Goal: Task Accomplishment & Management: Complete application form

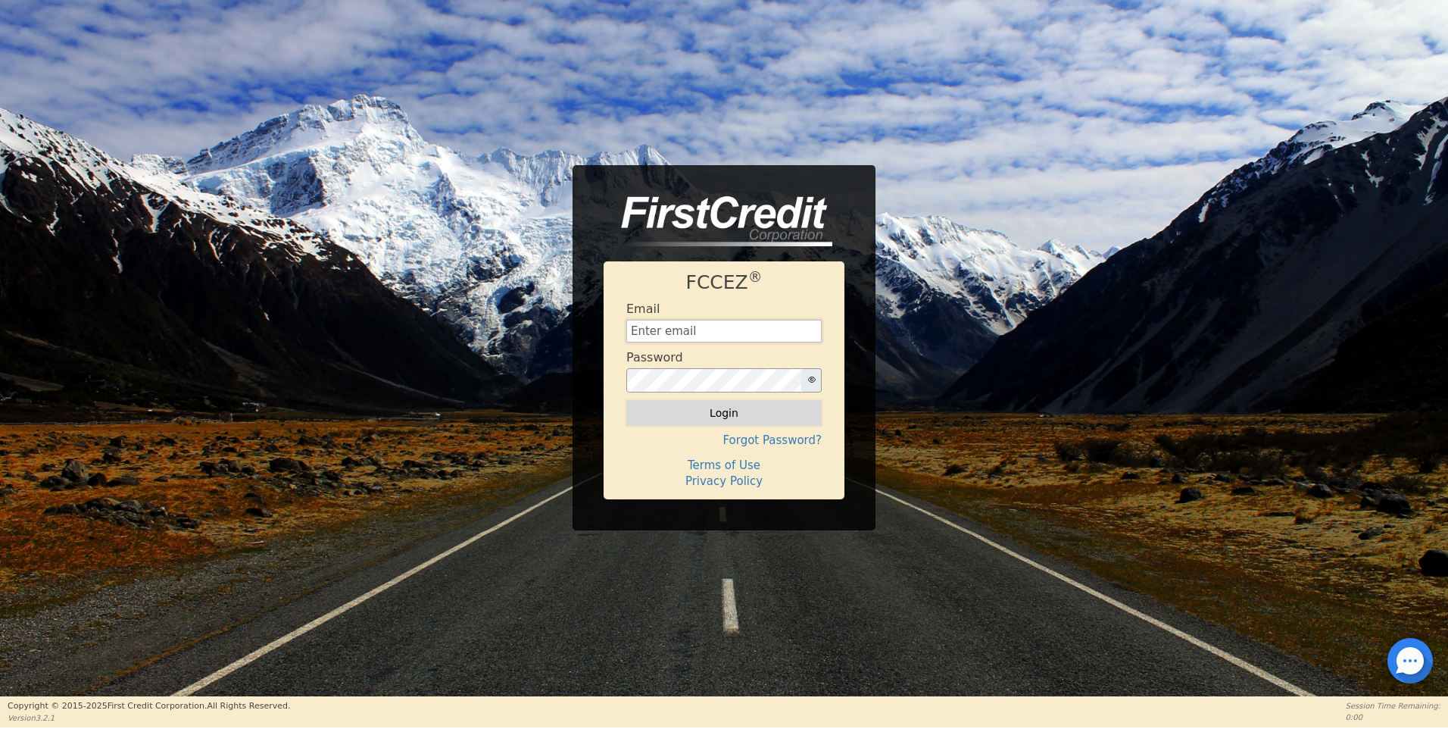
type input "aquaremachtlc@gmail.com"
click at [738, 410] on button "Login" at bounding box center [723, 413] width 195 height 26
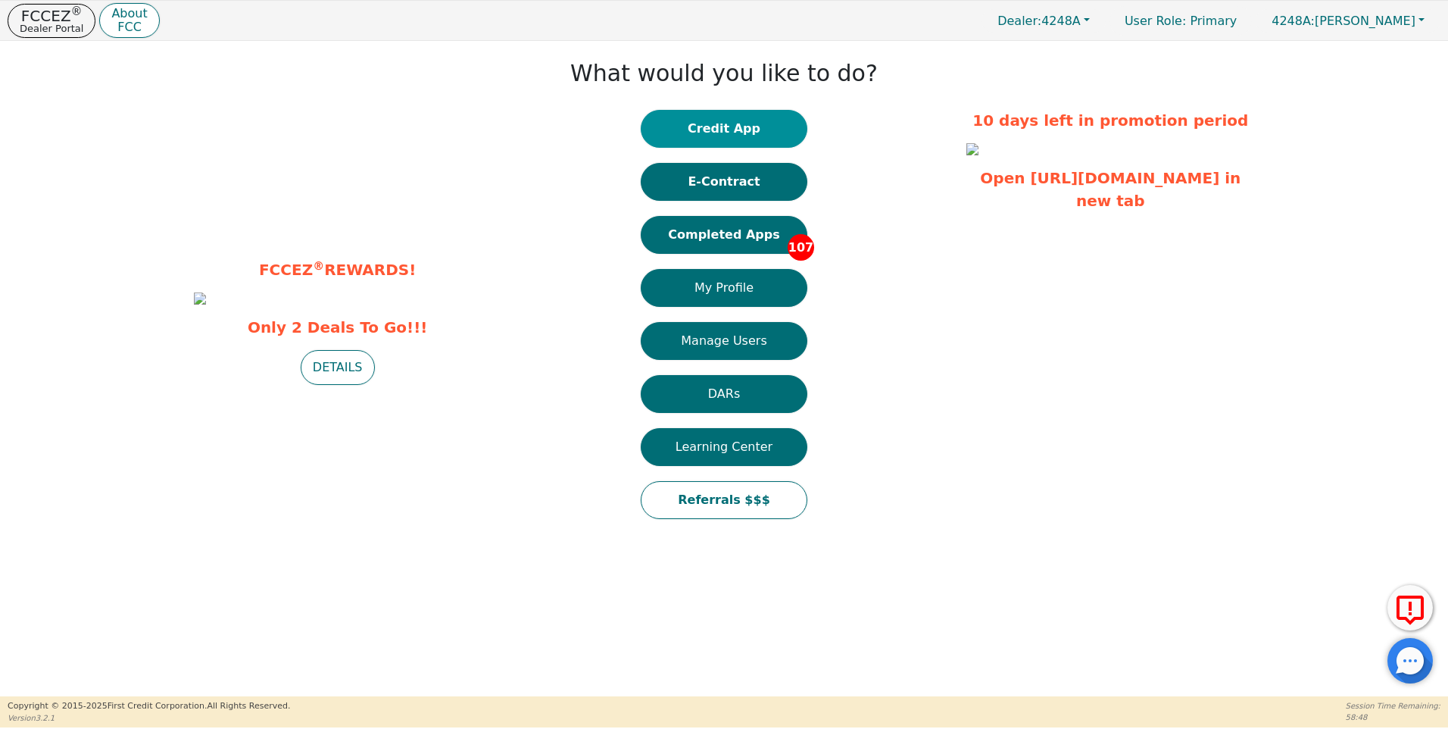
click at [736, 131] on button "Credit App" at bounding box center [724, 129] width 167 height 38
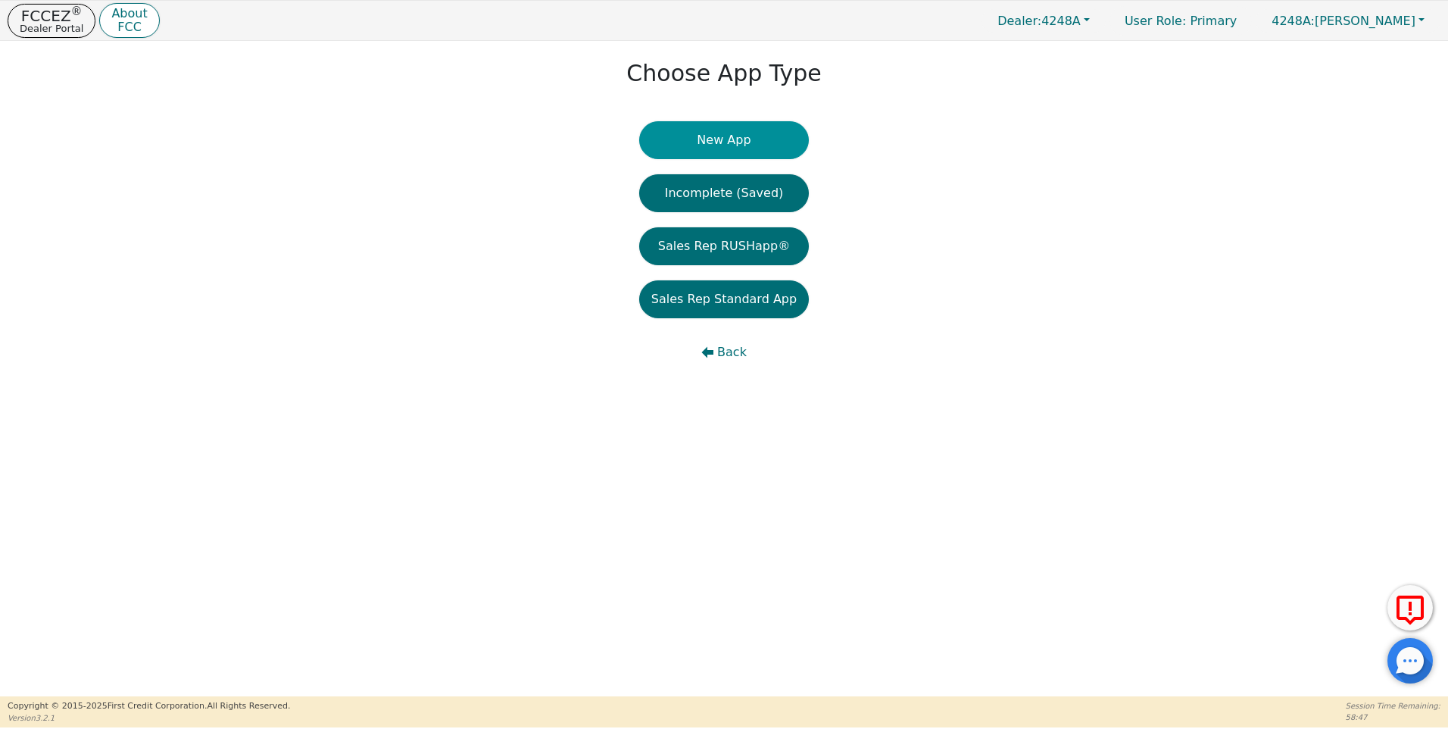
click at [729, 141] on button "New App" at bounding box center [724, 140] width 170 height 38
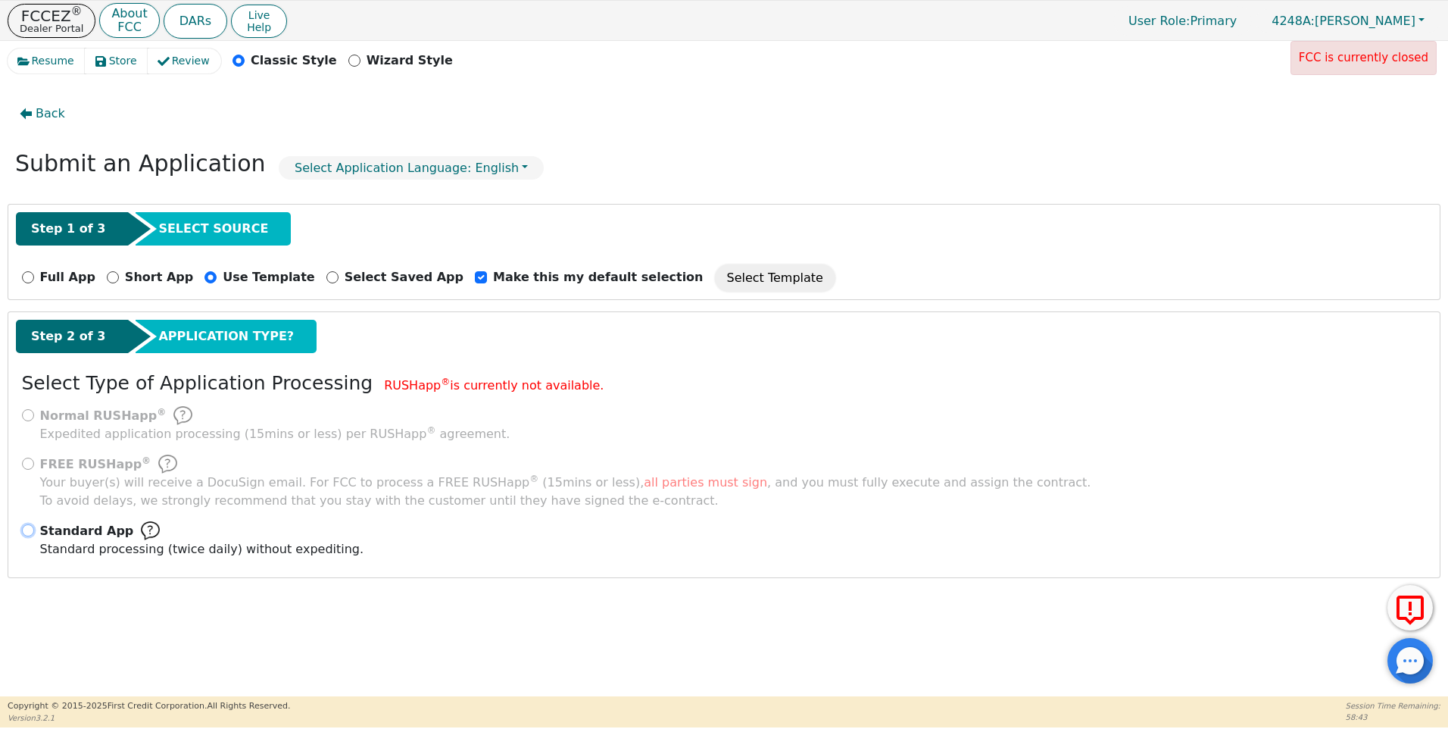
click at [28, 531] on input "Standard App Standard processing (twice daily) without expediting." at bounding box center [28, 530] width 12 height 12
radio input "true"
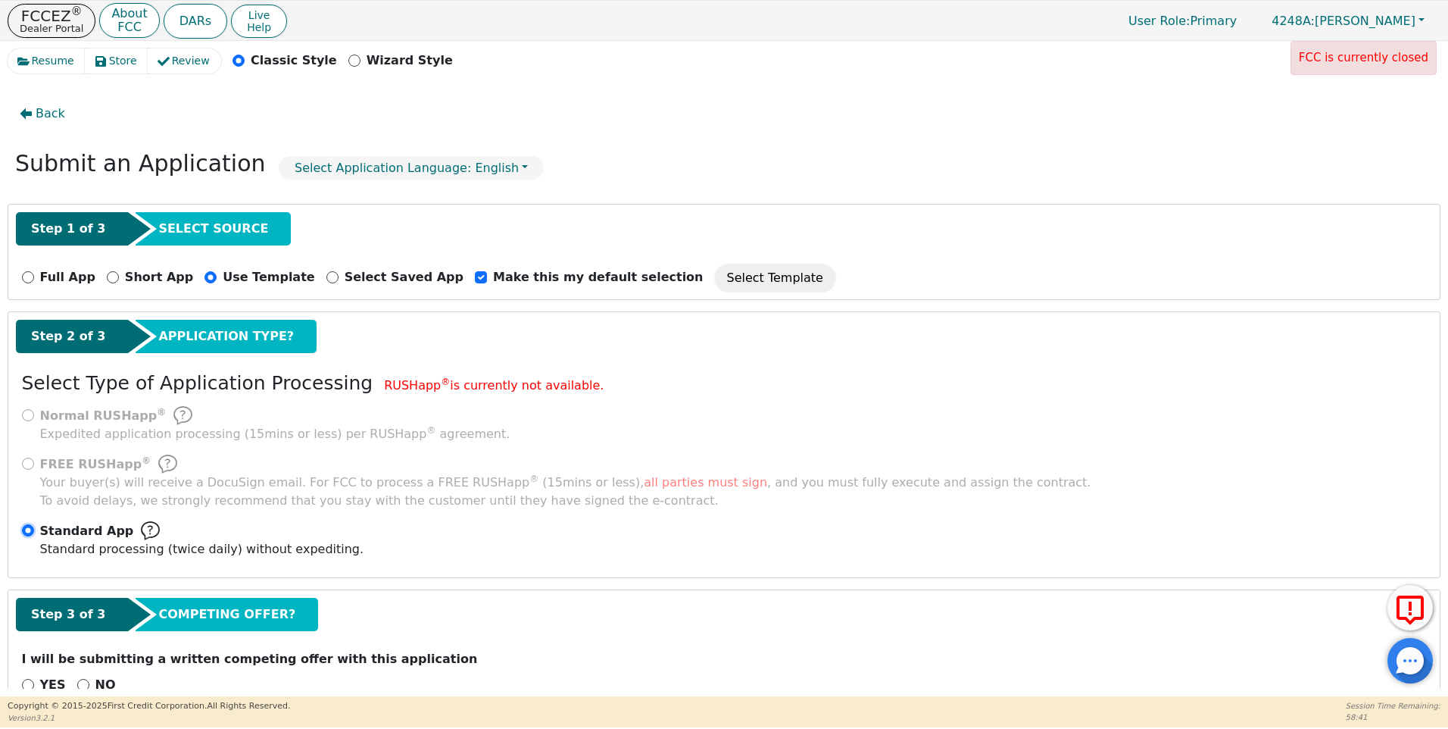
scroll to position [37, 0]
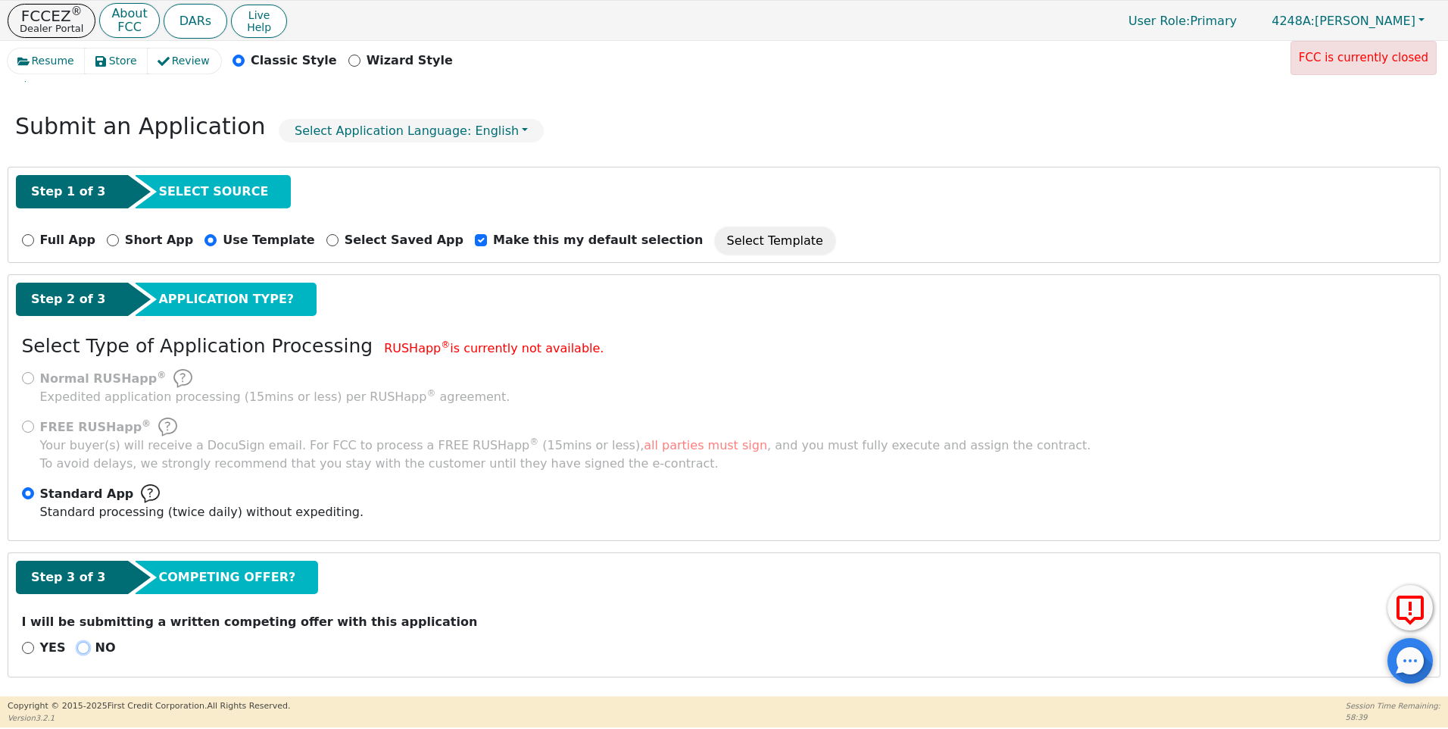
click at [80, 648] on input "NO" at bounding box center [83, 647] width 12 height 12
radio input "true"
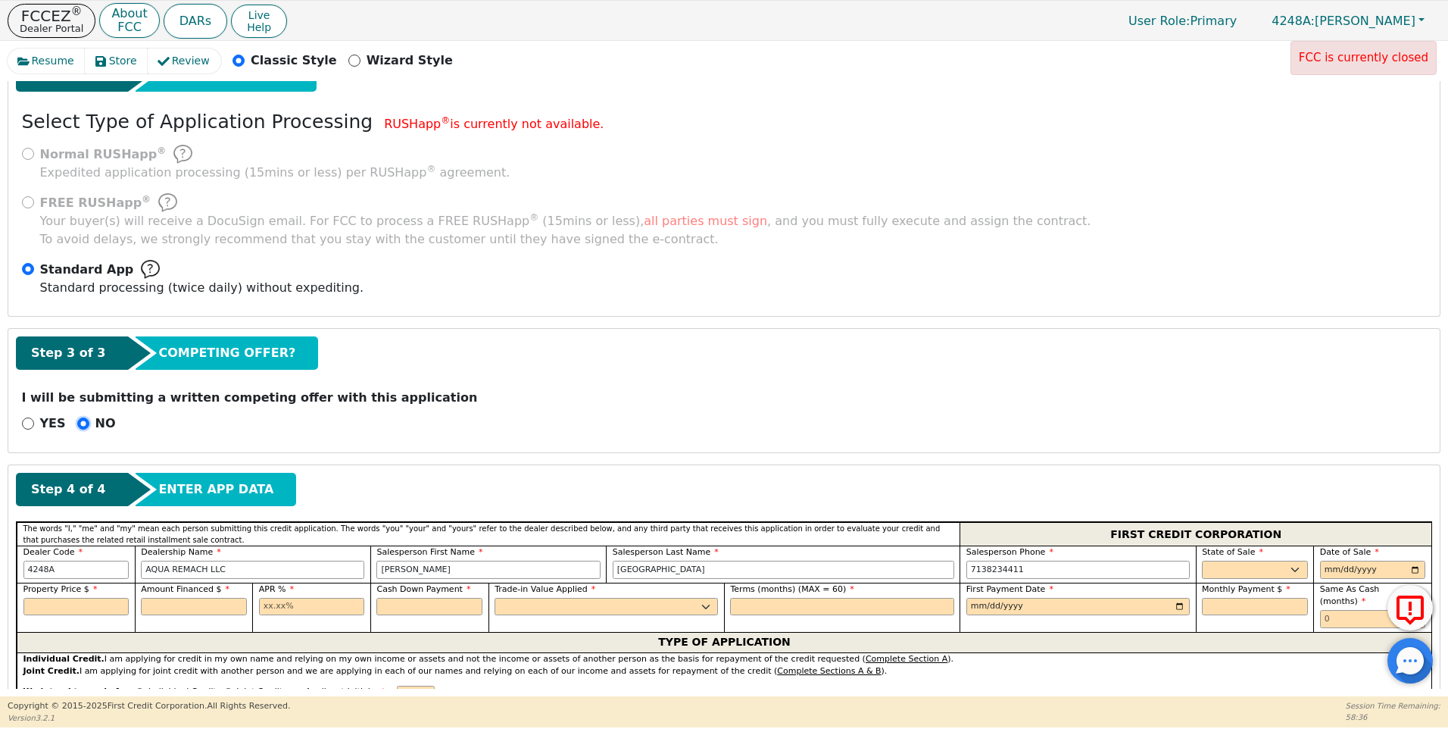
scroll to position [517, 0]
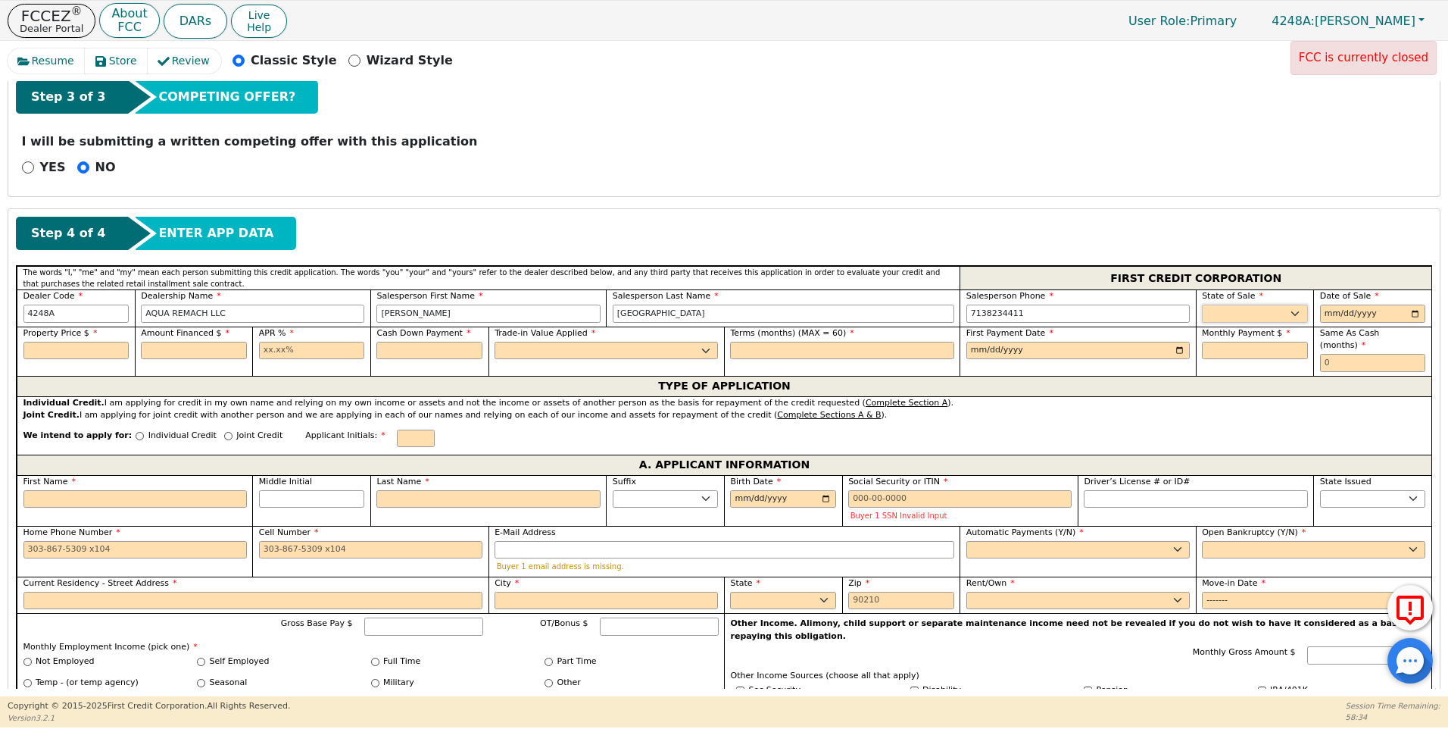
click at [1218, 315] on select "AK AL AR AZ CA CO CT DC DE FL GA HI IA ID IL IN KS KY LA MA MD ME MI MN MO MS M…" at bounding box center [1255, 313] width 106 height 18
click at [1213, 314] on select "AK AL AR AZ CA CO CT DC DE FL GA HI IA ID IL IN KS KY LA MA MD ME MI MN MO MS M…" at bounding box center [1255, 313] width 106 height 18
click at [1214, 309] on select "AK AL AR AZ CA CO CT DC DE FL GA HI IA ID IL IN KS KY LA MA MD ME MI MN MO MS M…" at bounding box center [1255, 313] width 106 height 18
select select "TX"
click at [1202, 304] on select "AK AL AR AZ CA CO CT DC DE FL GA HI IA ID IL IN KS KY LA MA MD ME MI MN MO MS M…" at bounding box center [1255, 313] width 106 height 18
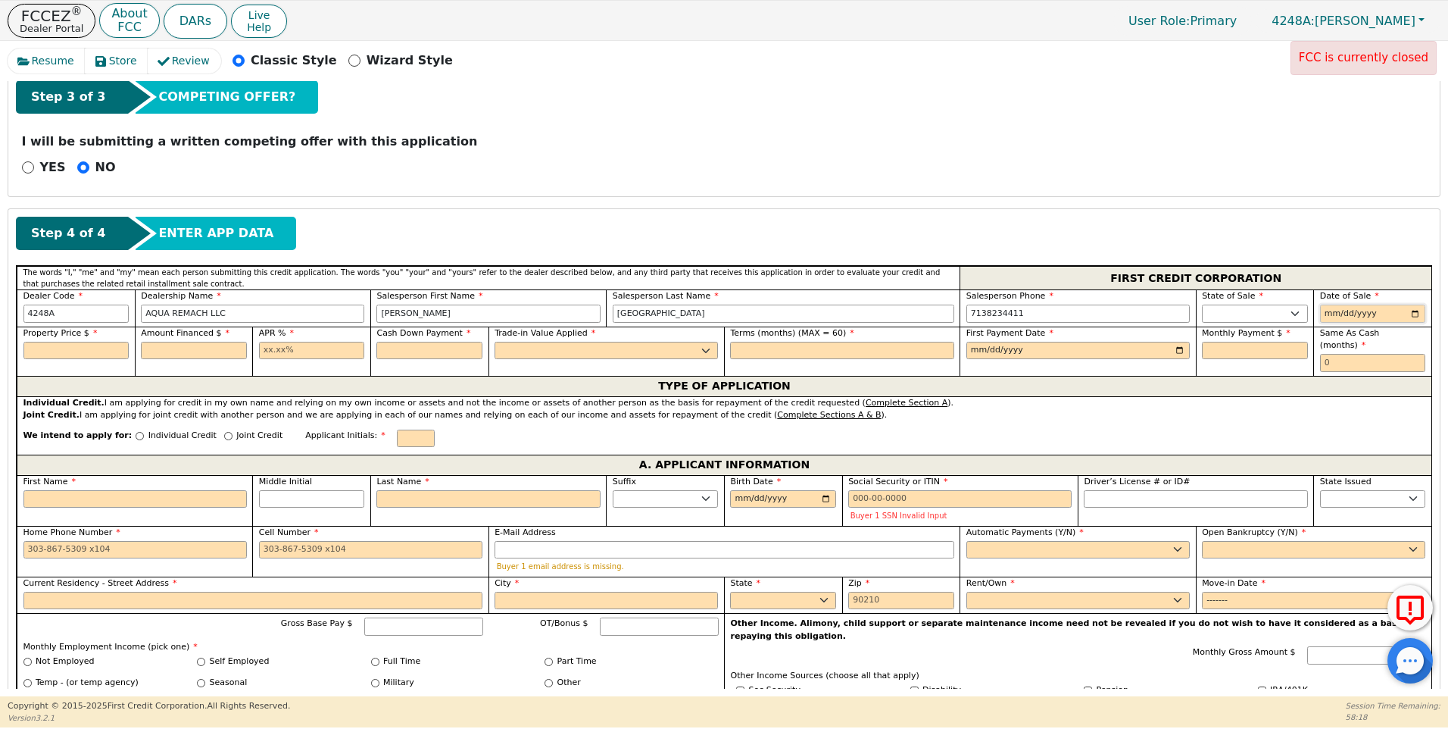
click at [1414, 316] on input "date" at bounding box center [1373, 313] width 106 height 18
type input "2025-08-22"
click at [69, 349] on input "text" at bounding box center [76, 351] width 106 height 18
type input "4500.00"
click at [171, 350] on input "text" at bounding box center [194, 351] width 106 height 18
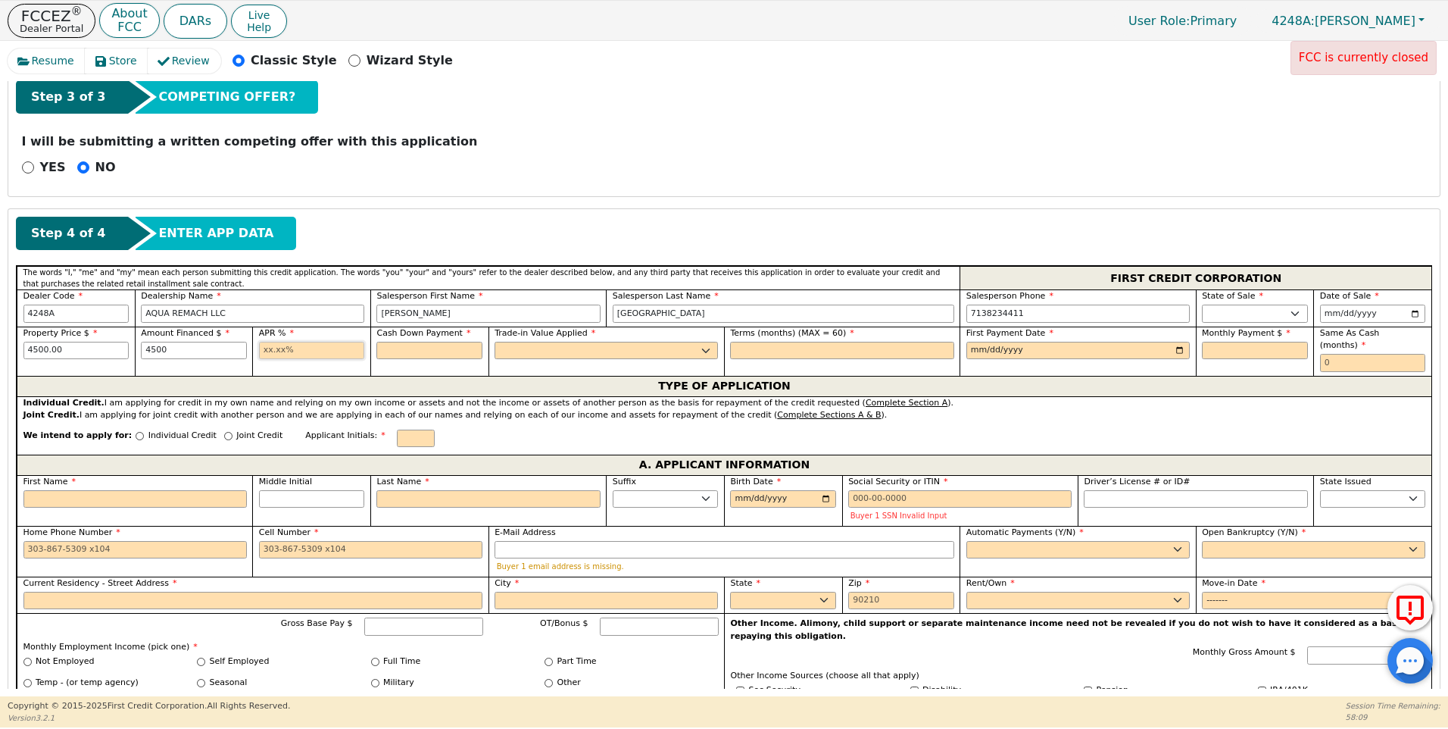
type input "4500.00"
click at [261, 348] on input "text" at bounding box center [312, 351] width 106 height 18
type input "17.99"
click at [388, 354] on input "text" at bounding box center [429, 351] width 106 height 18
type input "0.00"
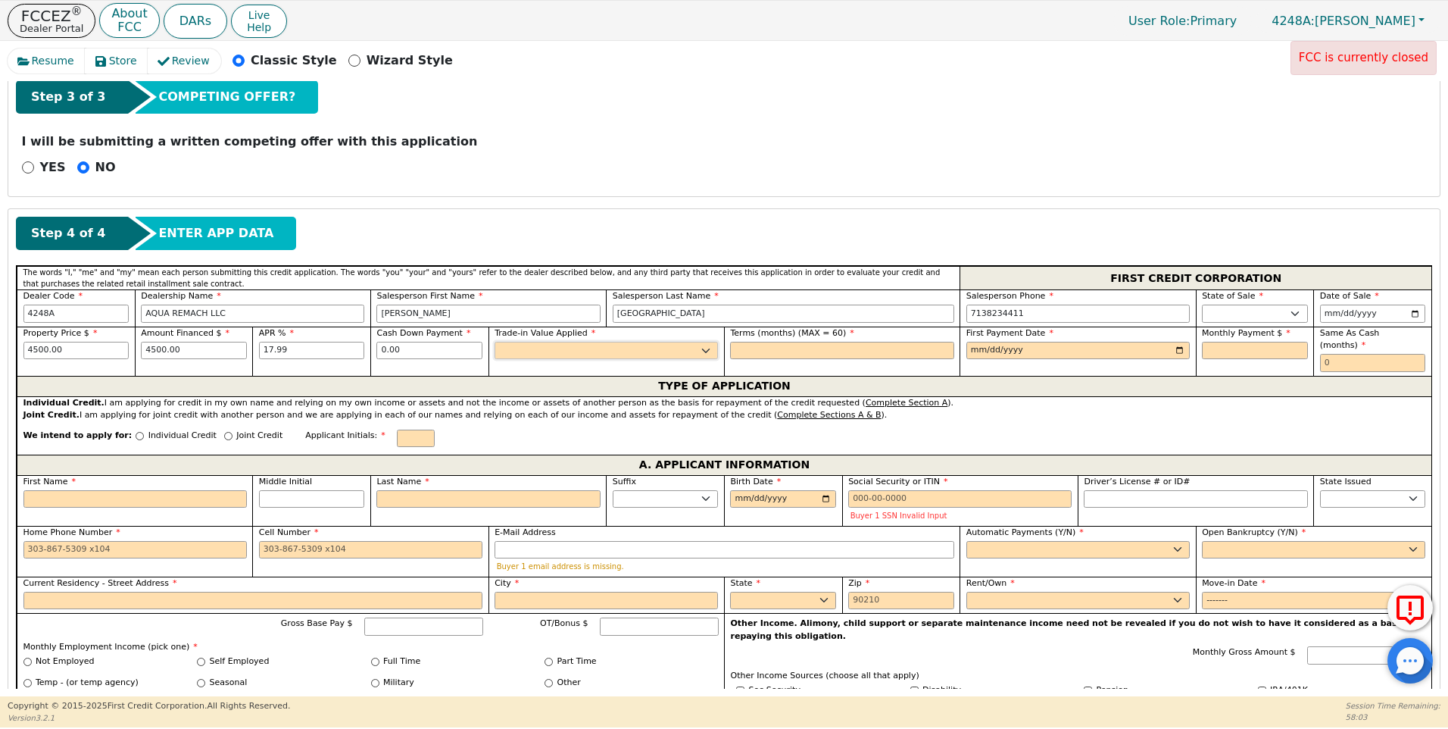
click at [529, 354] on select "Yes No" at bounding box center [606, 351] width 223 height 18
select select "n"
click at [495, 342] on select "Yes No" at bounding box center [606, 351] width 223 height 18
click at [751, 351] on input "text" at bounding box center [841, 351] width 223 height 18
type input "60"
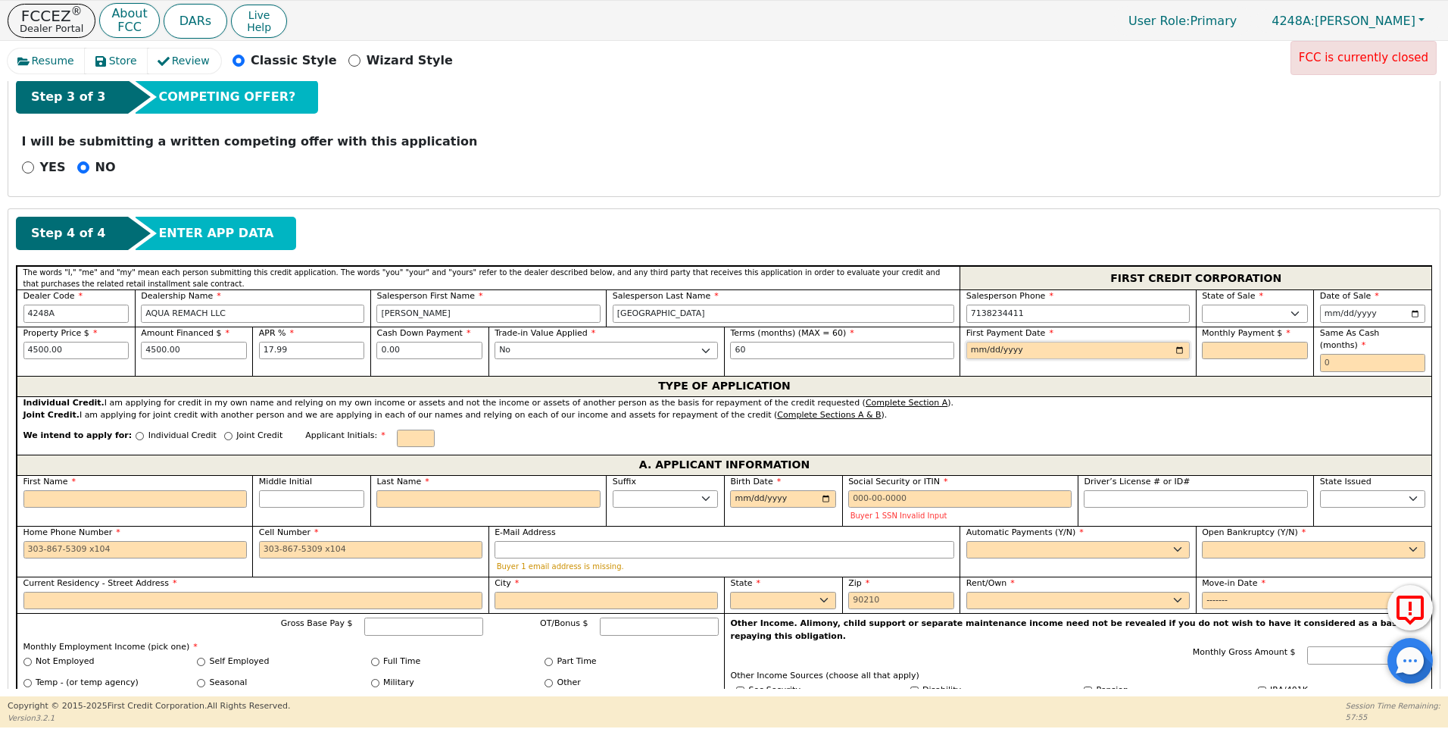
click at [981, 347] on input "date" at bounding box center [1077, 351] width 223 height 18
click at [1175, 351] on input "date" at bounding box center [1077, 351] width 223 height 18
type input "2025-09-22"
click at [1205, 347] on input "text" at bounding box center [1255, 351] width 106 height 18
type input "114.25"
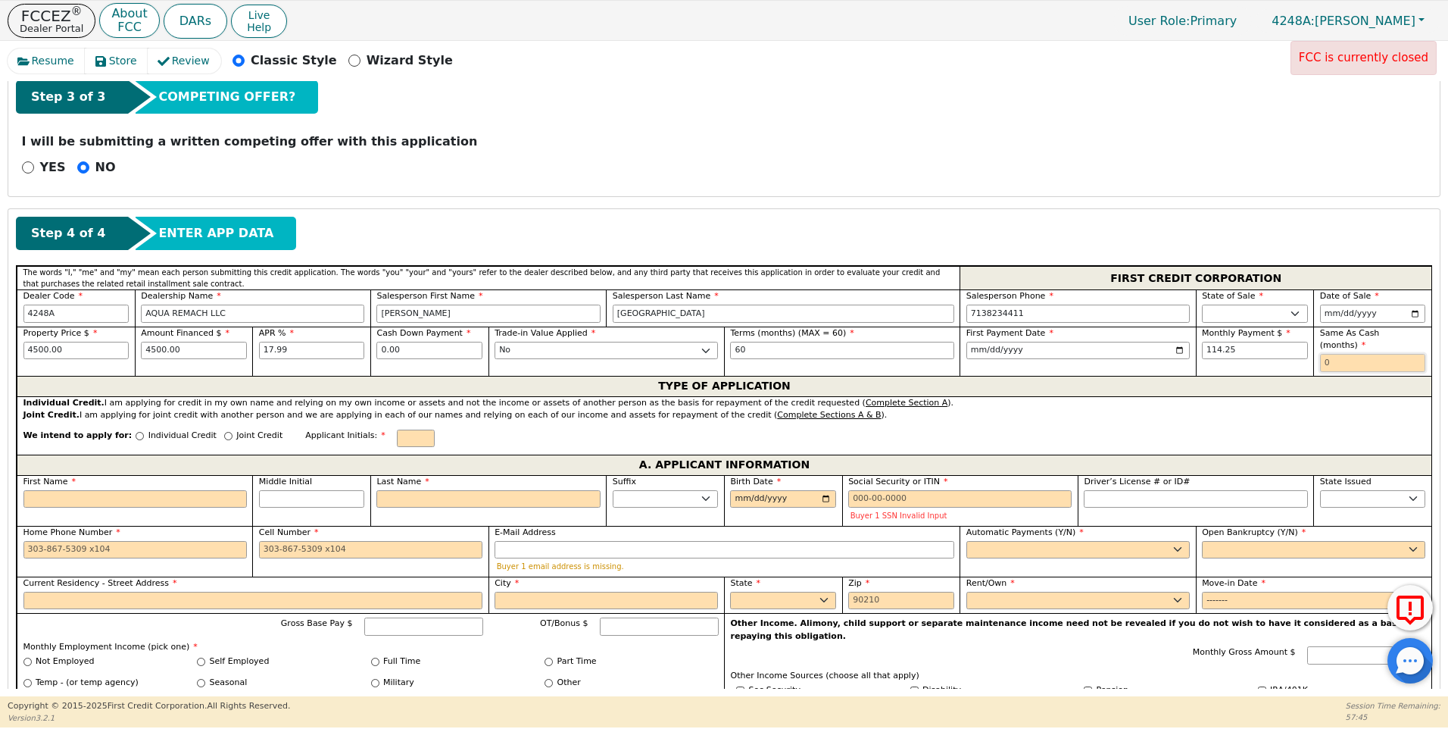
click at [1325, 354] on input "text" at bounding box center [1373, 363] width 106 height 18
type input "0"
click at [119, 422] on div "We intend to apply for: Individual Credit Joint Credit Applicant Initials:" at bounding box center [724, 438] width 1415 height 33
click at [136, 432] on input "Individual Credit" at bounding box center [140, 436] width 8 height 8
radio input "true"
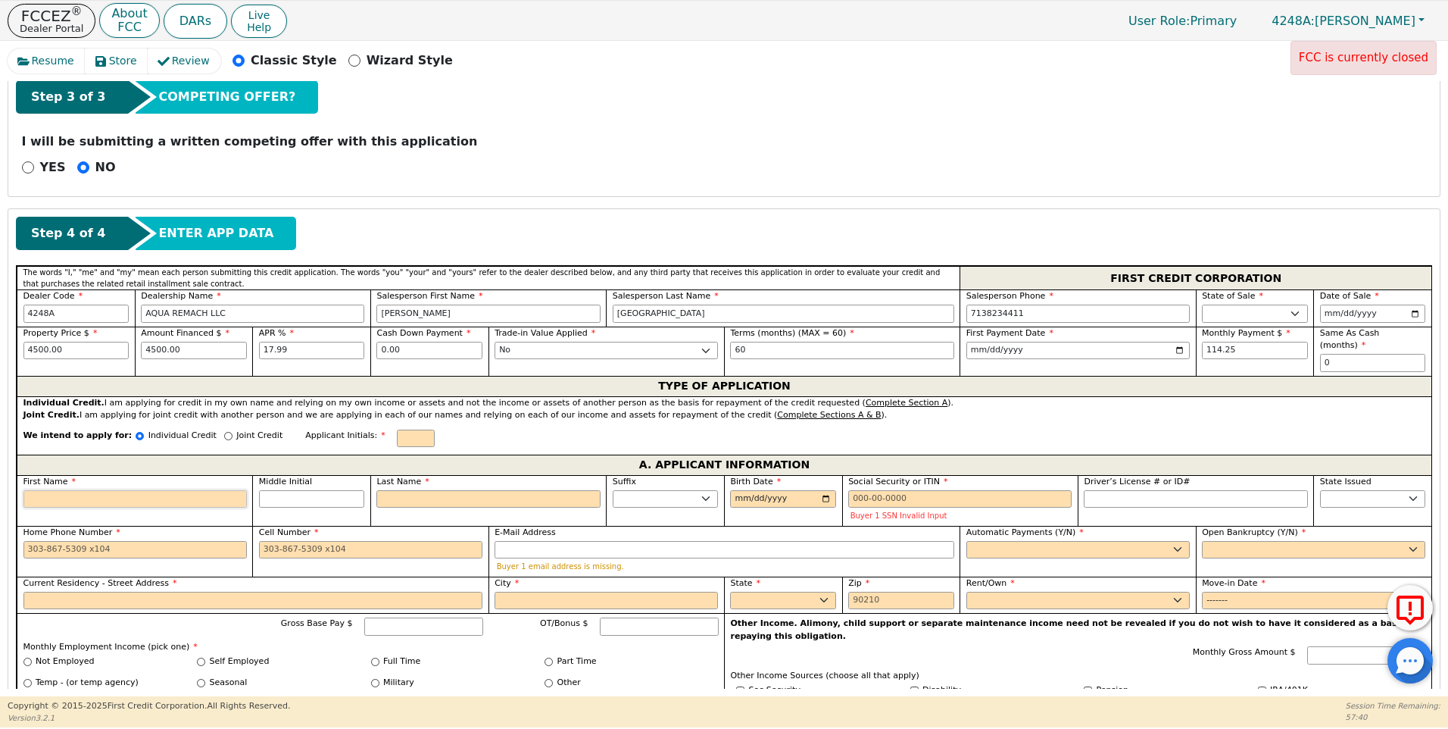
click at [62, 490] on input "First Name" at bounding box center [134, 499] width 223 height 18
type input "M"
type input "MA"
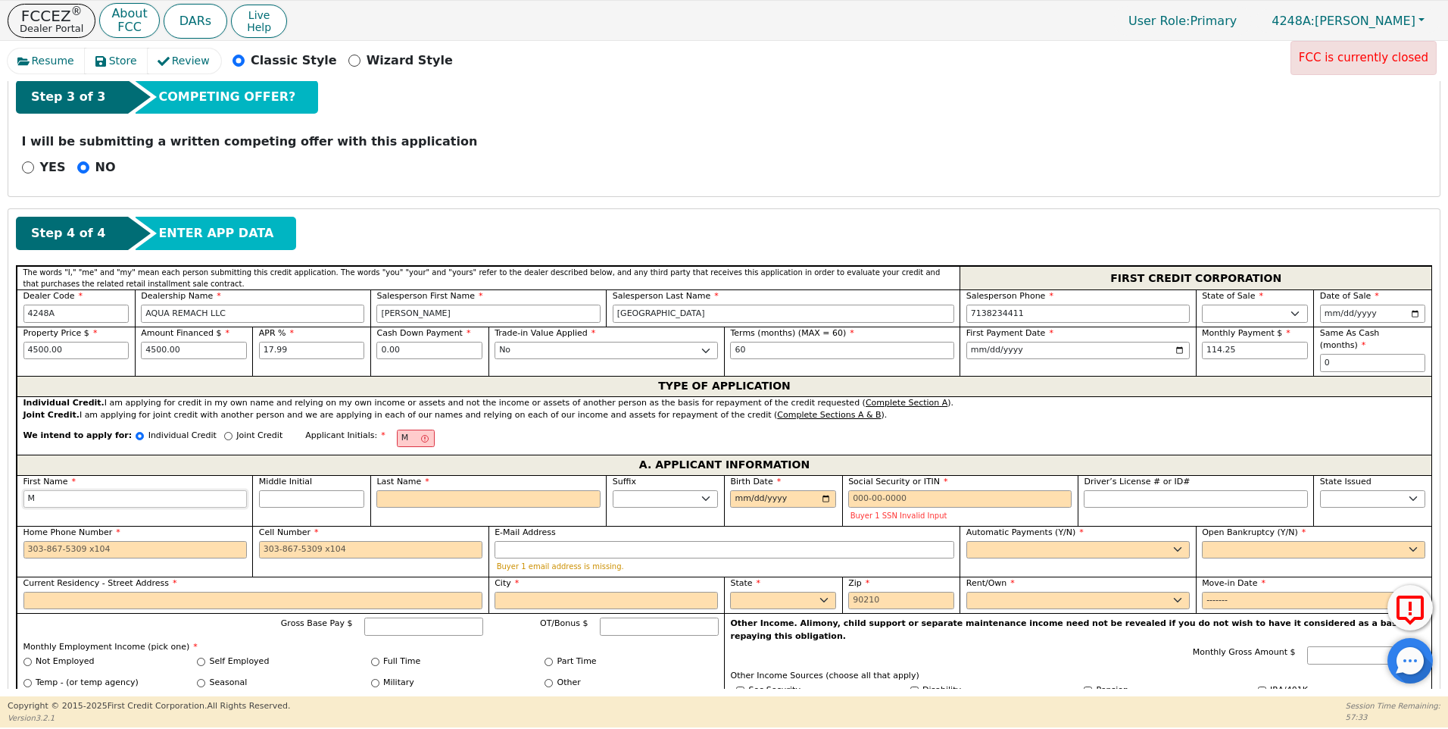
type input "MA"
type input "MAR"
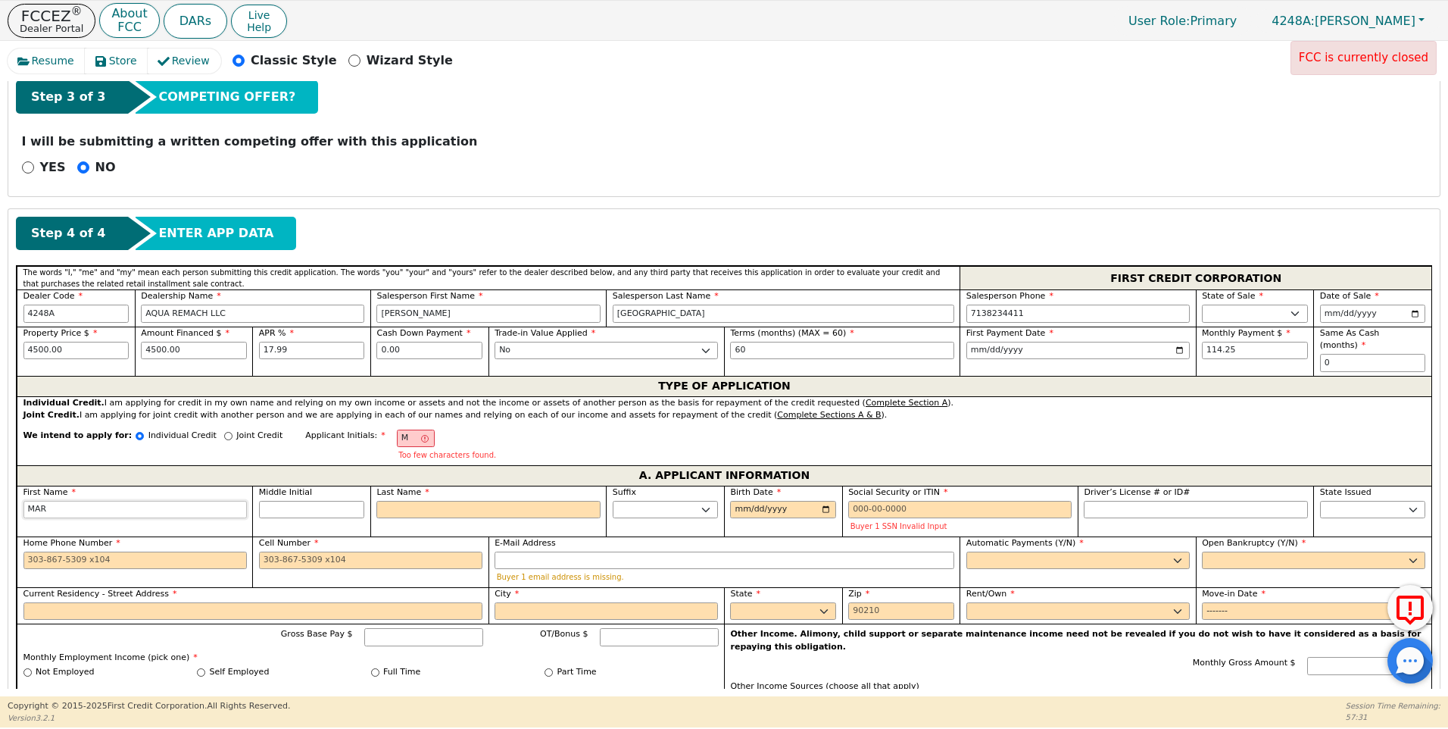
type input "MARI"
type input "MARIA"
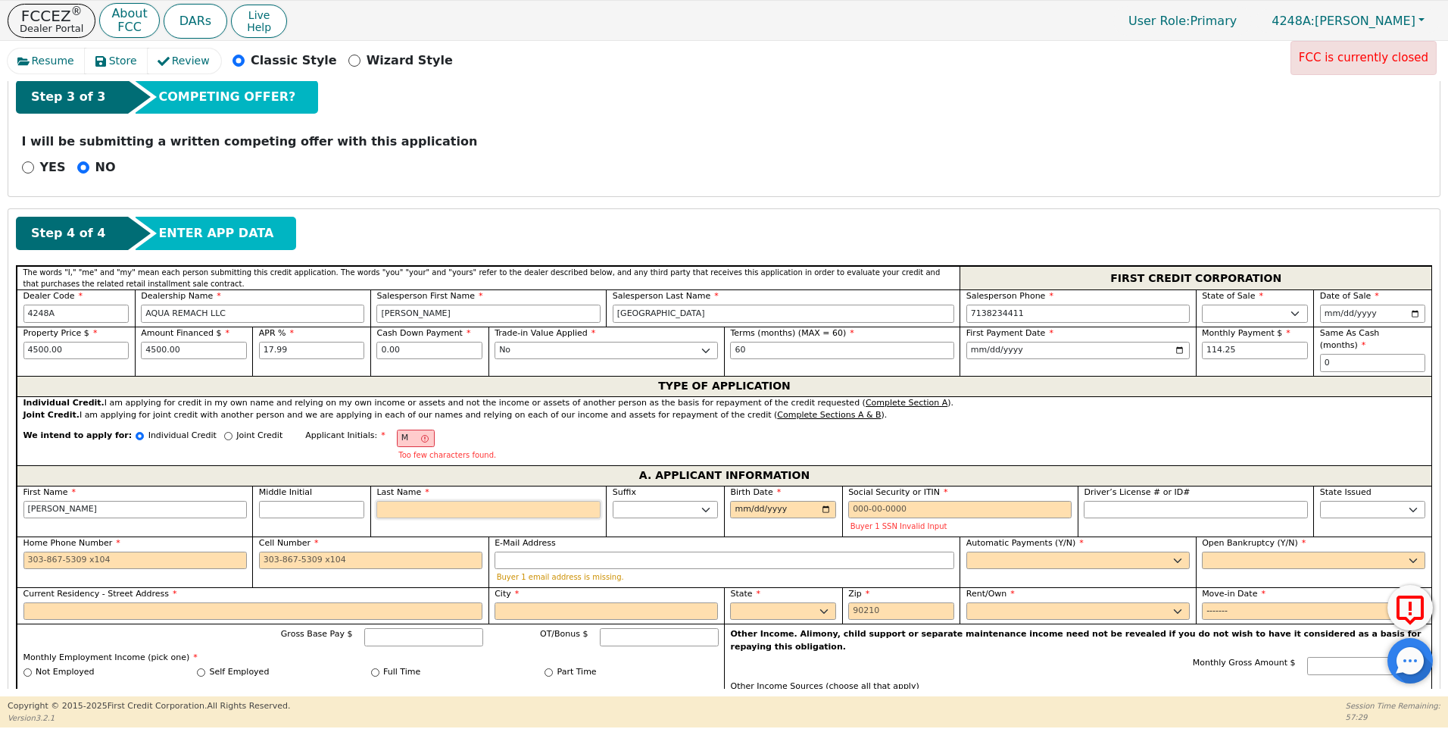
click at [396, 501] on input "Last Name" at bounding box center [487, 510] width 223 height 18
type input "MC"
type input "C"
type input "MARIA C"
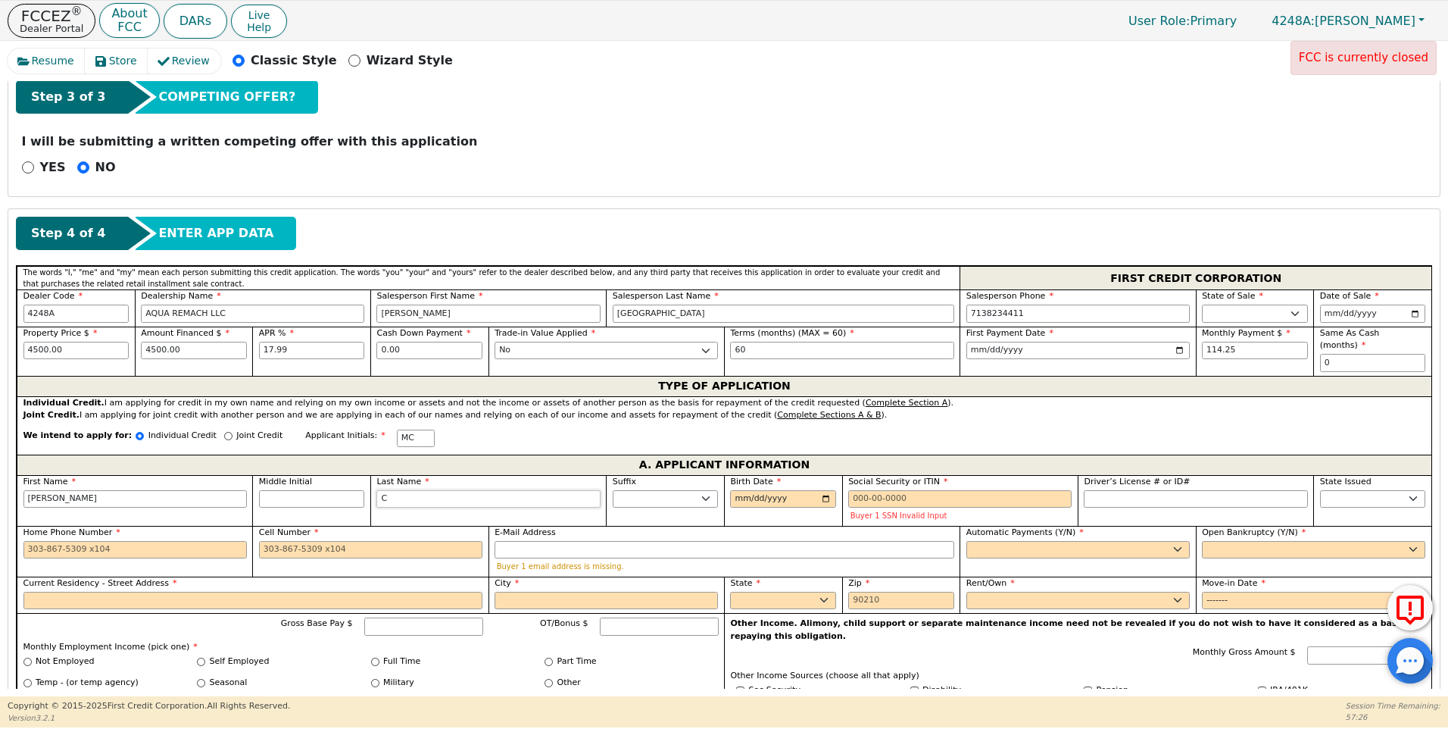
type input "CO"
type input "MARIA CO"
type input "COR"
type input "MARIA COR"
type input "CORT"
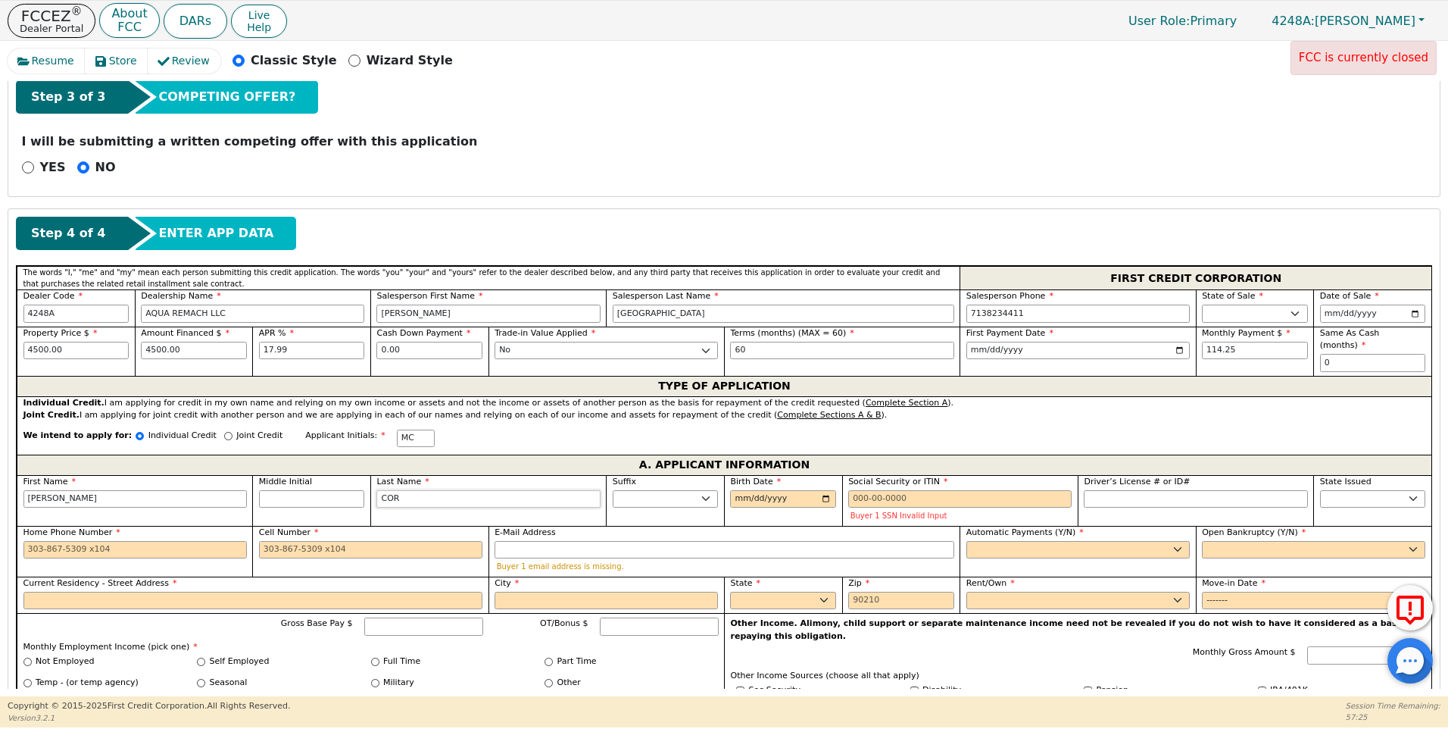
type input "MARIA CORT"
type input "CORTE"
type input "MARIA CORTE"
type input "CORTEZ"
type input "MARIA CORTEZ"
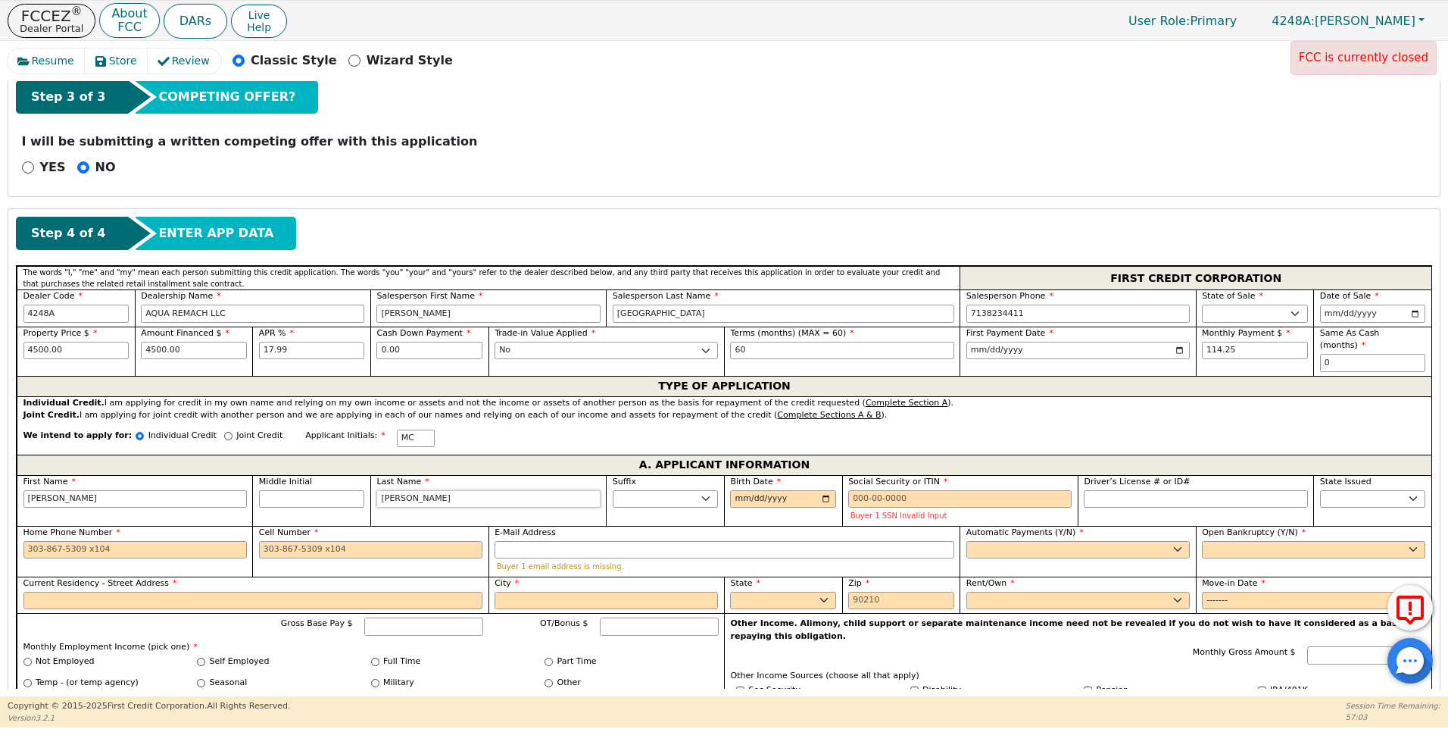
type input "CORTEZ"
click at [737, 490] on input "Birth Date" at bounding box center [783, 499] width 106 height 18
type input "1988-05-18"
click at [848, 490] on input "Social Security or ITIN" at bounding box center [959, 499] width 223 height 18
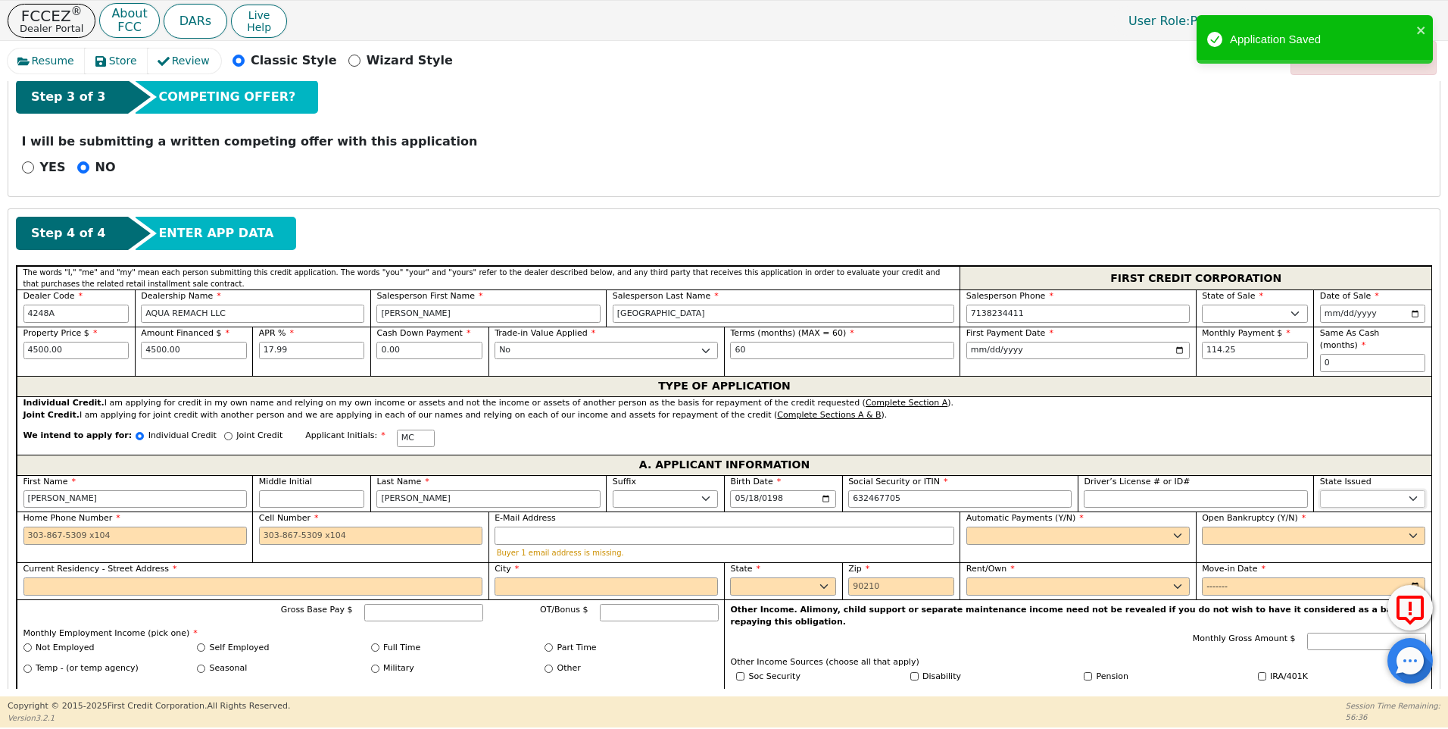
type input "***-**-7705"
click at [1351, 490] on select "AK AL AR AZ CA CO CT DC DE FL GA HI IA ID IL IN KS KY LA MA MD ME MI MN MO MS M…" at bounding box center [1373, 499] width 106 height 18
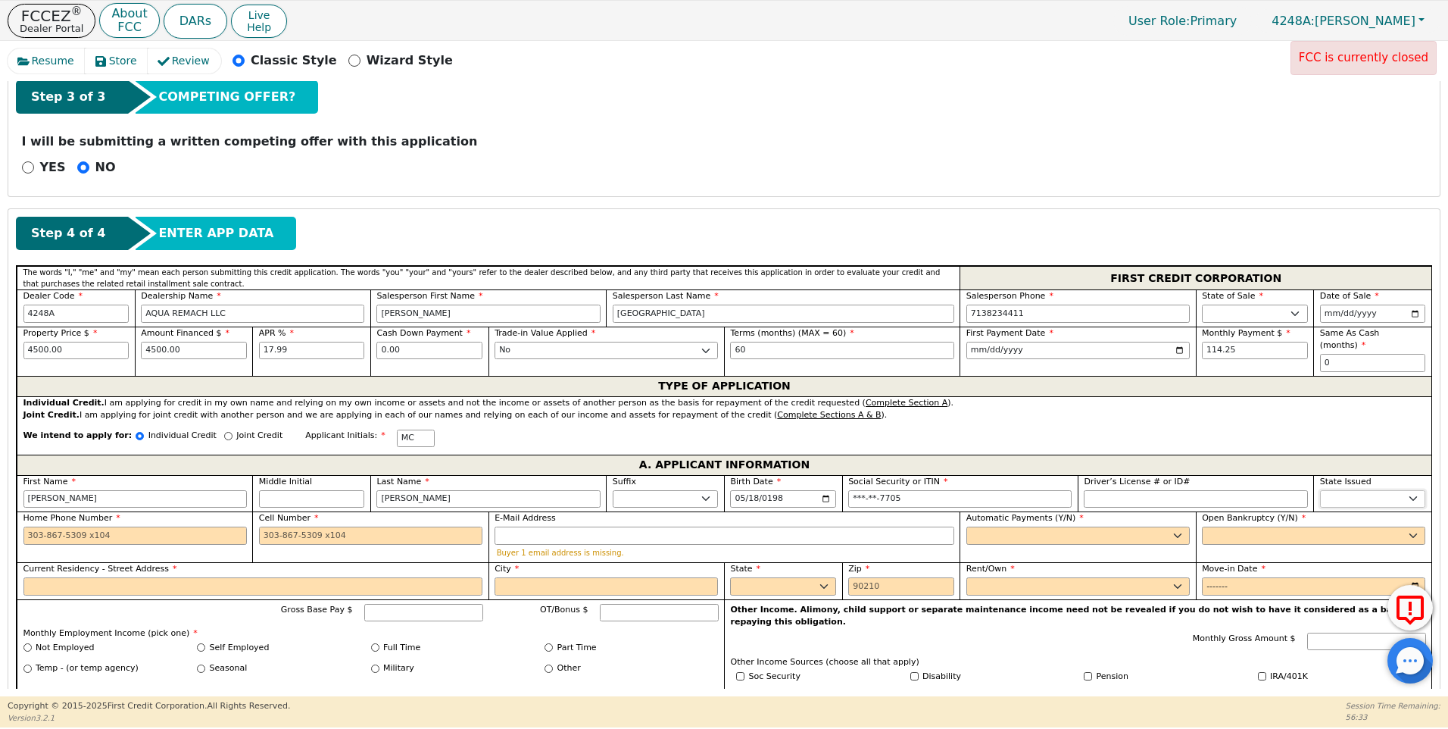
select select "TX"
click at [1351, 490] on select "AK AL AR AZ CA CO CT DC DE FL GA HI IA ID IL IN KS KY LA MA MD ME MI MN MO MS M…" at bounding box center [1373, 499] width 106 height 18
click at [27, 526] on input "Home Phone Number" at bounding box center [134, 535] width 223 height 18
type input "713-517-4250"
click at [259, 526] on input "Cell Number" at bounding box center [370, 535] width 223 height 18
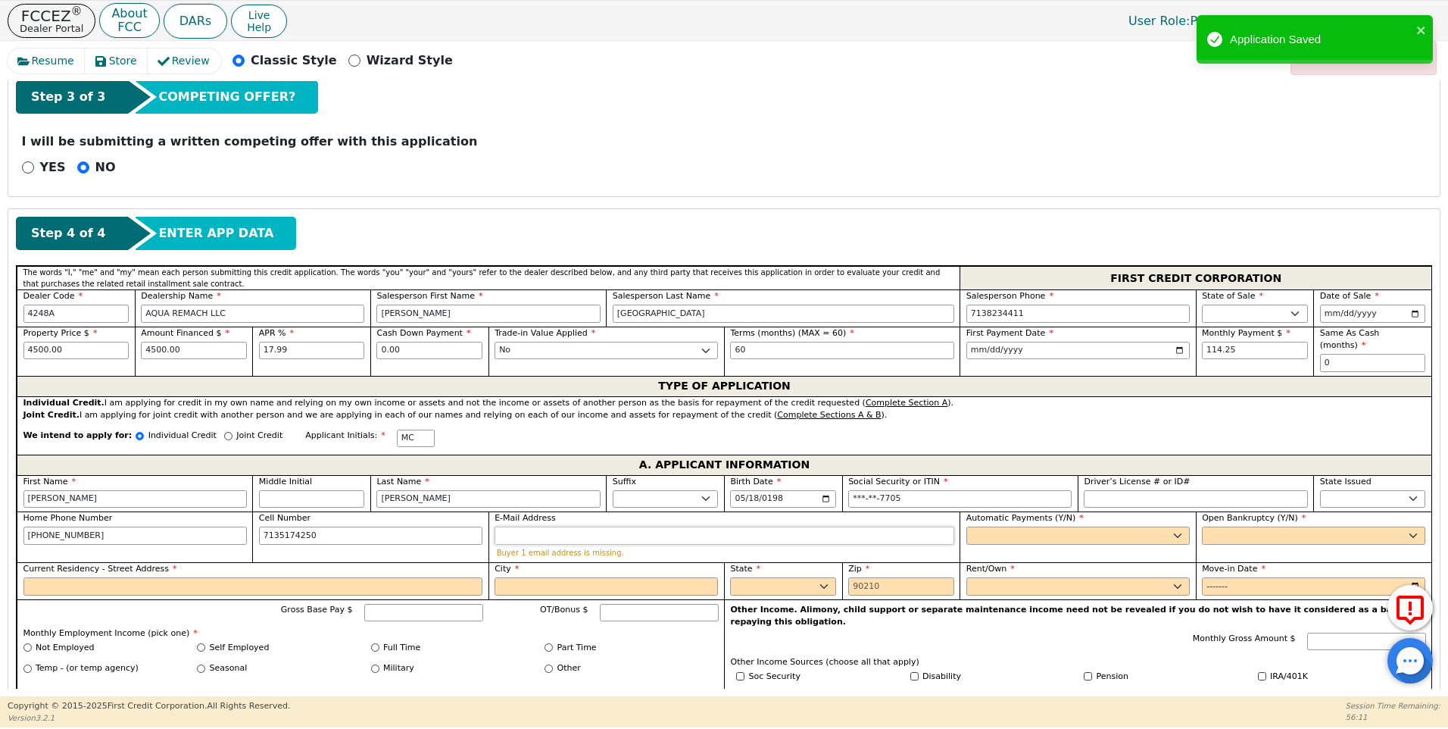
type input "713-517-4250"
click at [523, 526] on input "E-Mail Address" at bounding box center [725, 535] width 460 height 18
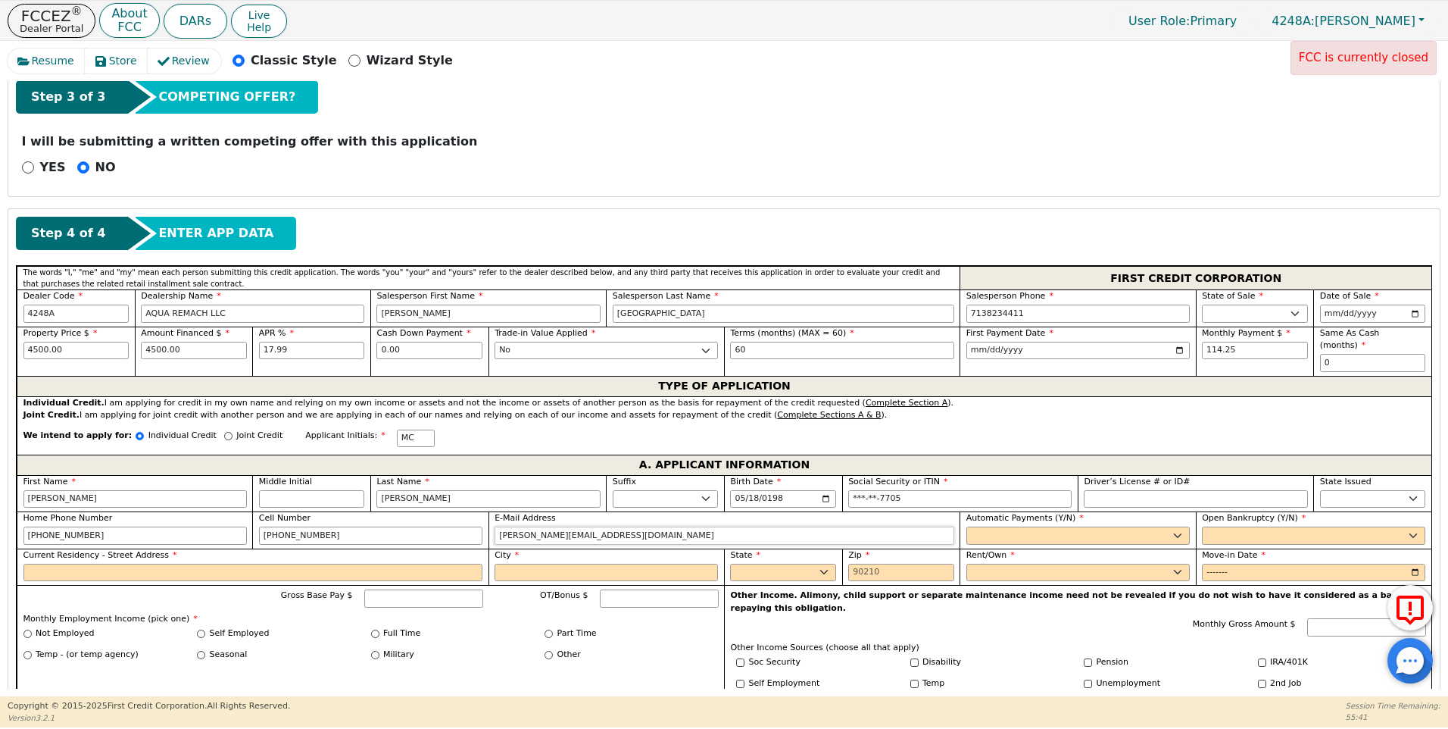
type input "maria.cortezz1988@gmail.com"
click at [988, 526] on select "Yes No" at bounding box center [1077, 535] width 223 height 18
select select "y"
click at [966, 526] on select "Yes No" at bounding box center [1077, 535] width 223 height 18
type input "MARIA CORTEZ"
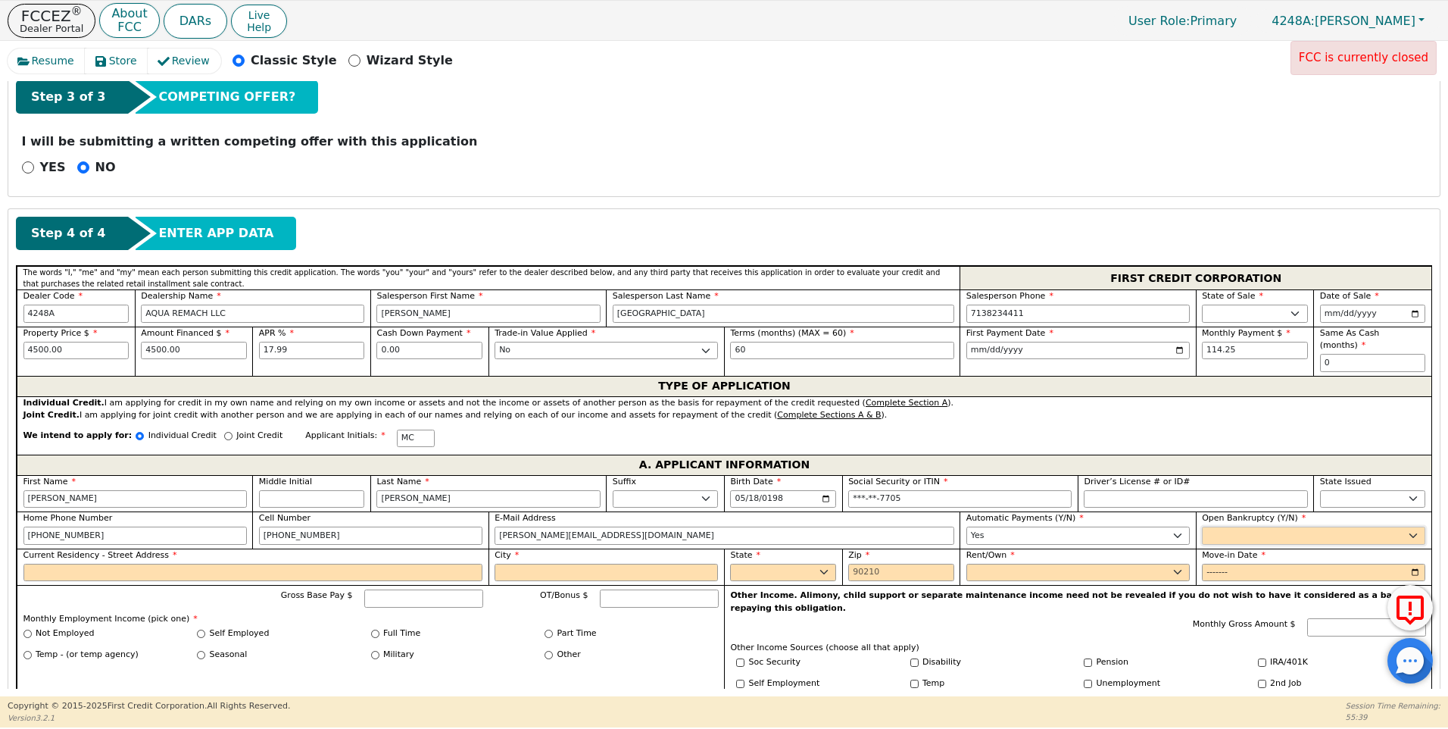
click at [1218, 526] on select "Yes No" at bounding box center [1313, 535] width 223 height 18
select select "n"
click at [1202, 526] on select "Yes No" at bounding box center [1313, 535] width 223 height 18
click at [69, 563] on input "Current Residency - Street Address" at bounding box center [253, 572] width 460 height 18
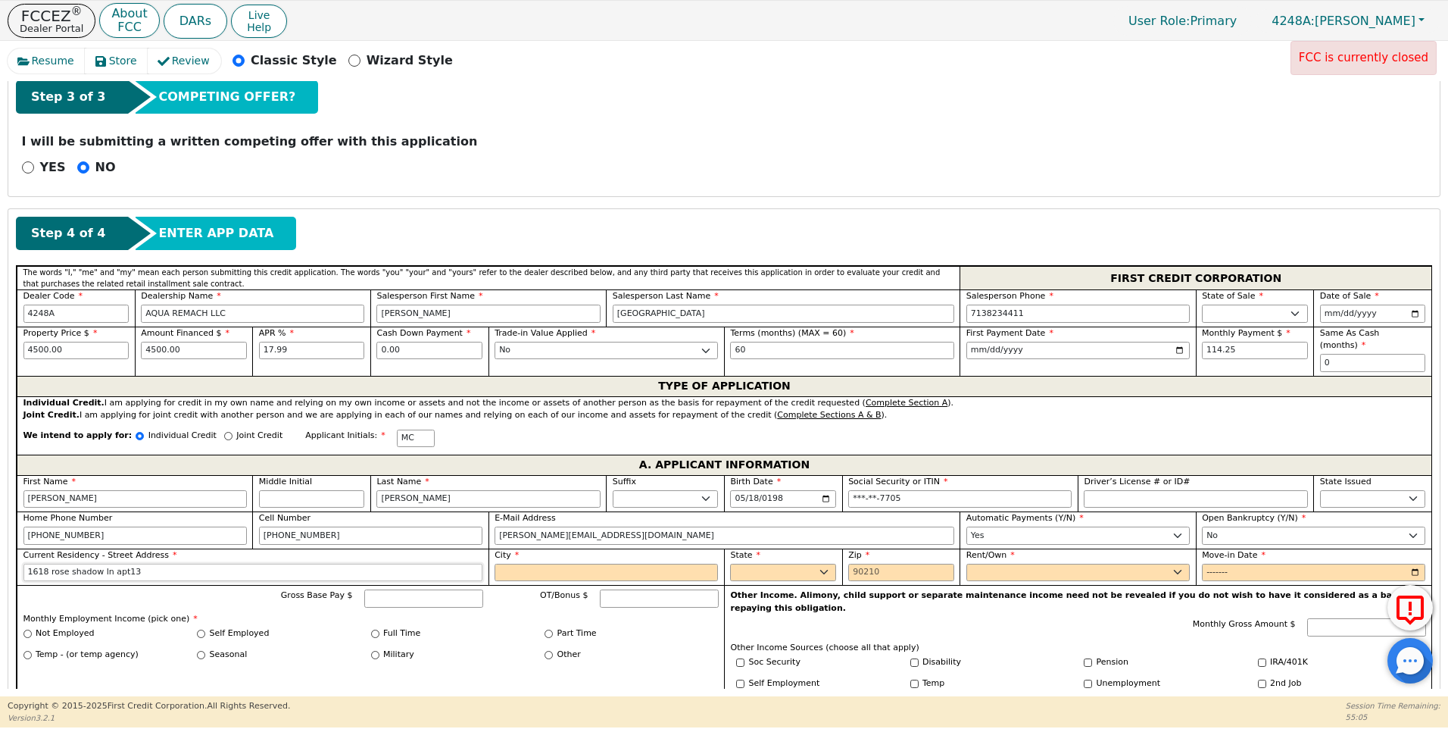
type input "1618 rose shadow ln apt13"
click at [516, 563] on input "City" at bounding box center [606, 572] width 223 height 18
type input "Houston"
click at [794, 563] on select "AK AL AR AZ CA CO CT DC DE FL GA HI IA ID IL IN KS KY LA MA MD ME MI MN MO MS M…" at bounding box center [783, 572] width 106 height 18
select select "TX"
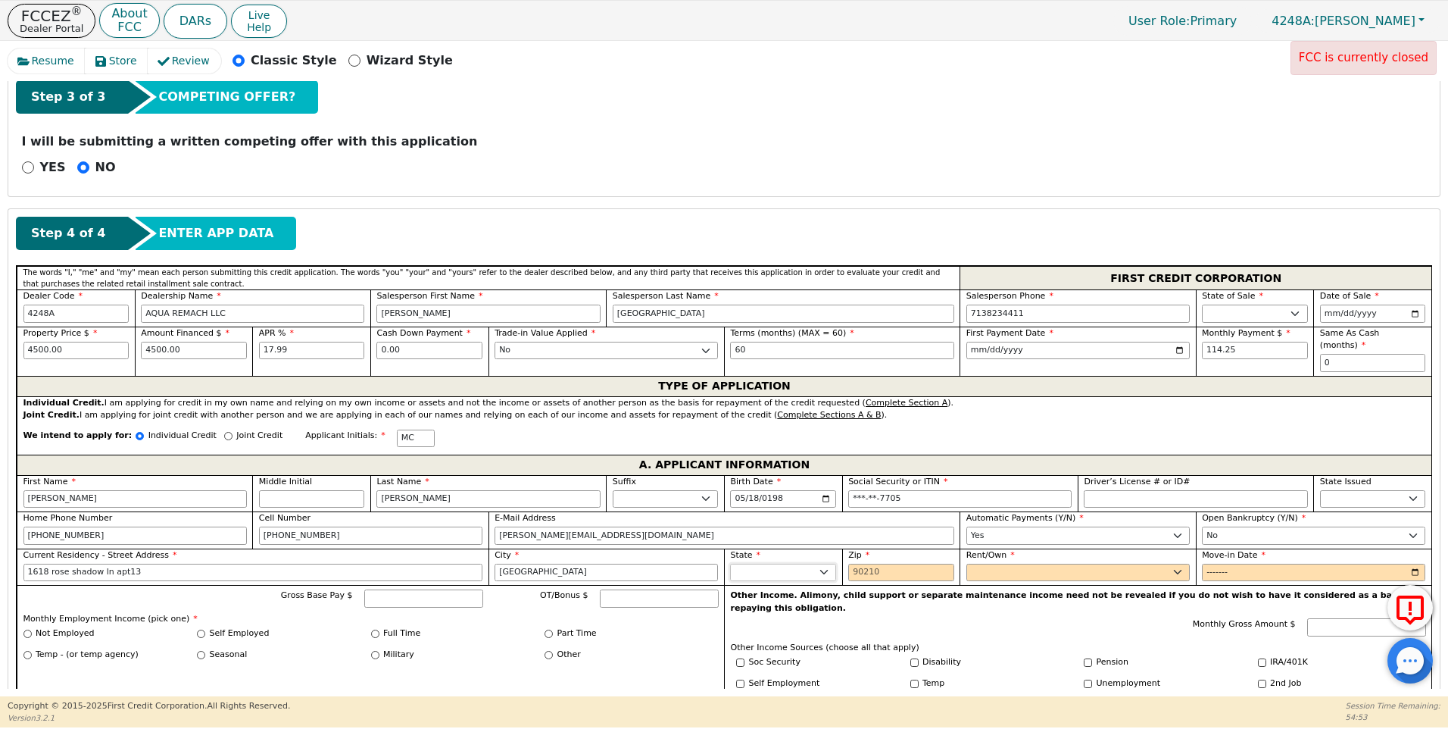
click at [794, 563] on select "AK AL AR AZ CA CO CT DC DE FL GA HI IA ID IL IN KS KY LA MA MD ME MI MN MO MS M…" at bounding box center [783, 572] width 106 height 18
click at [863, 563] on input "Zip" at bounding box center [901, 572] width 106 height 18
type input "77038"
click at [962, 557] on div "Rent/Own Rent Own" at bounding box center [1078, 566] width 236 height 37
click at [976, 563] on select "Rent Own" at bounding box center [1077, 572] width 223 height 18
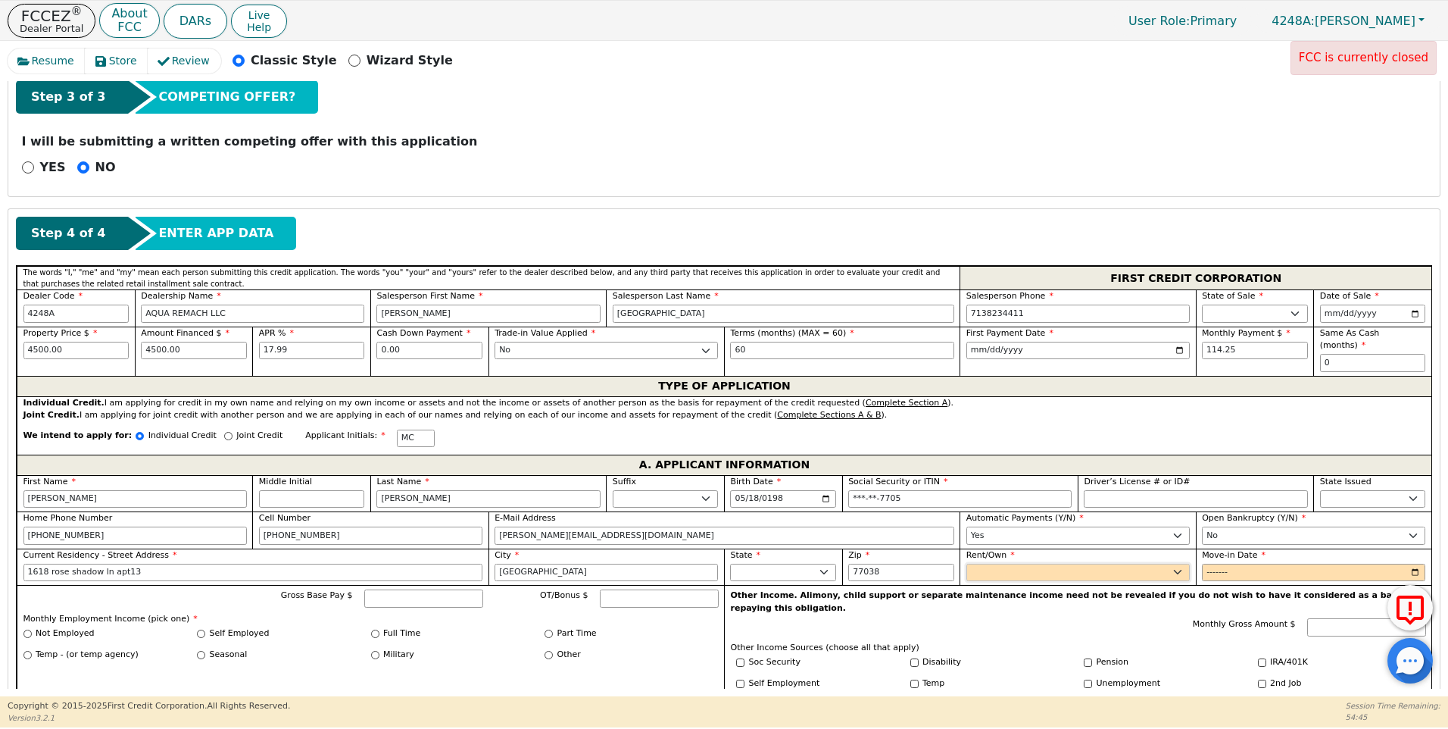
select select "Rent"
click at [966, 563] on select "Rent Own" at bounding box center [1077, 572] width 223 height 18
click at [1206, 566] on input "Move-in Date" at bounding box center [1313, 572] width 223 height 18
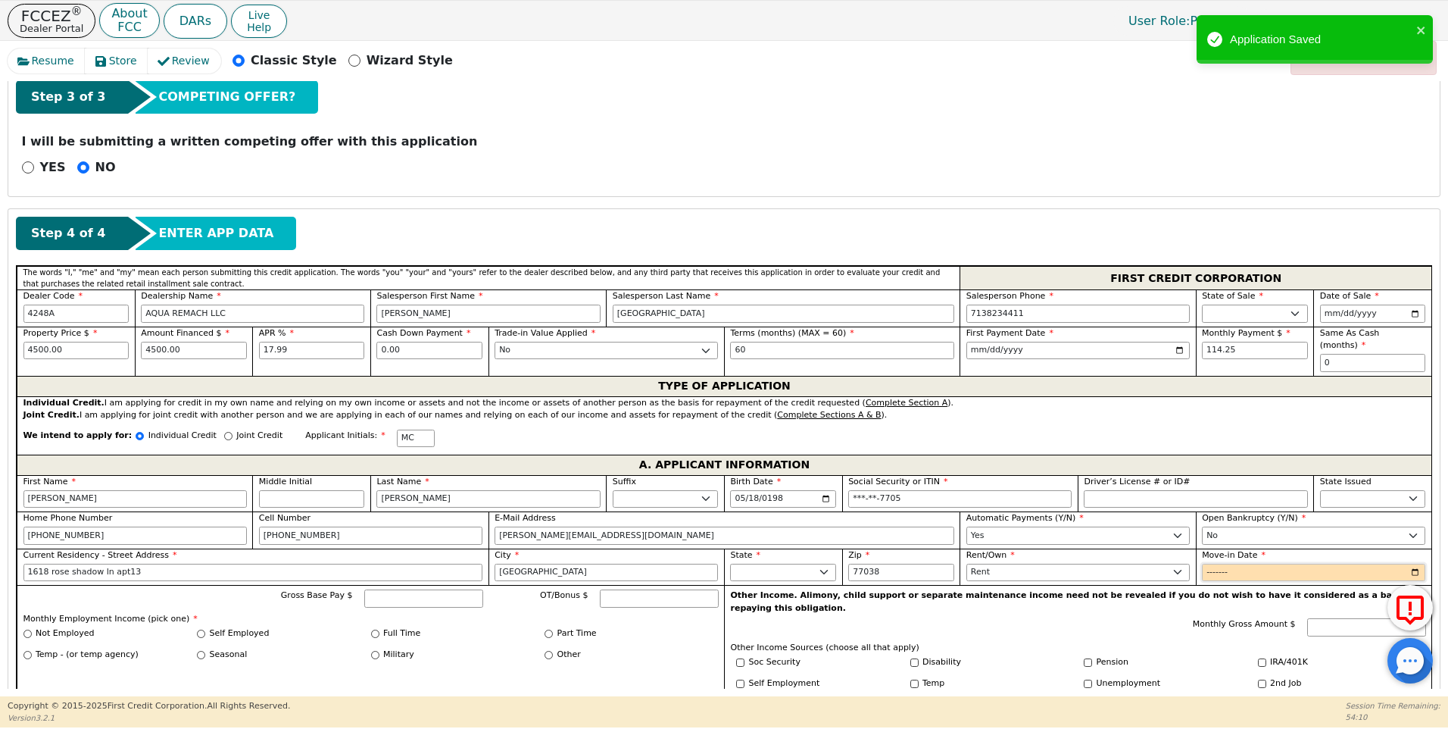
click at [1235, 563] on input "Move-in Date" at bounding box center [1313, 572] width 223 height 18
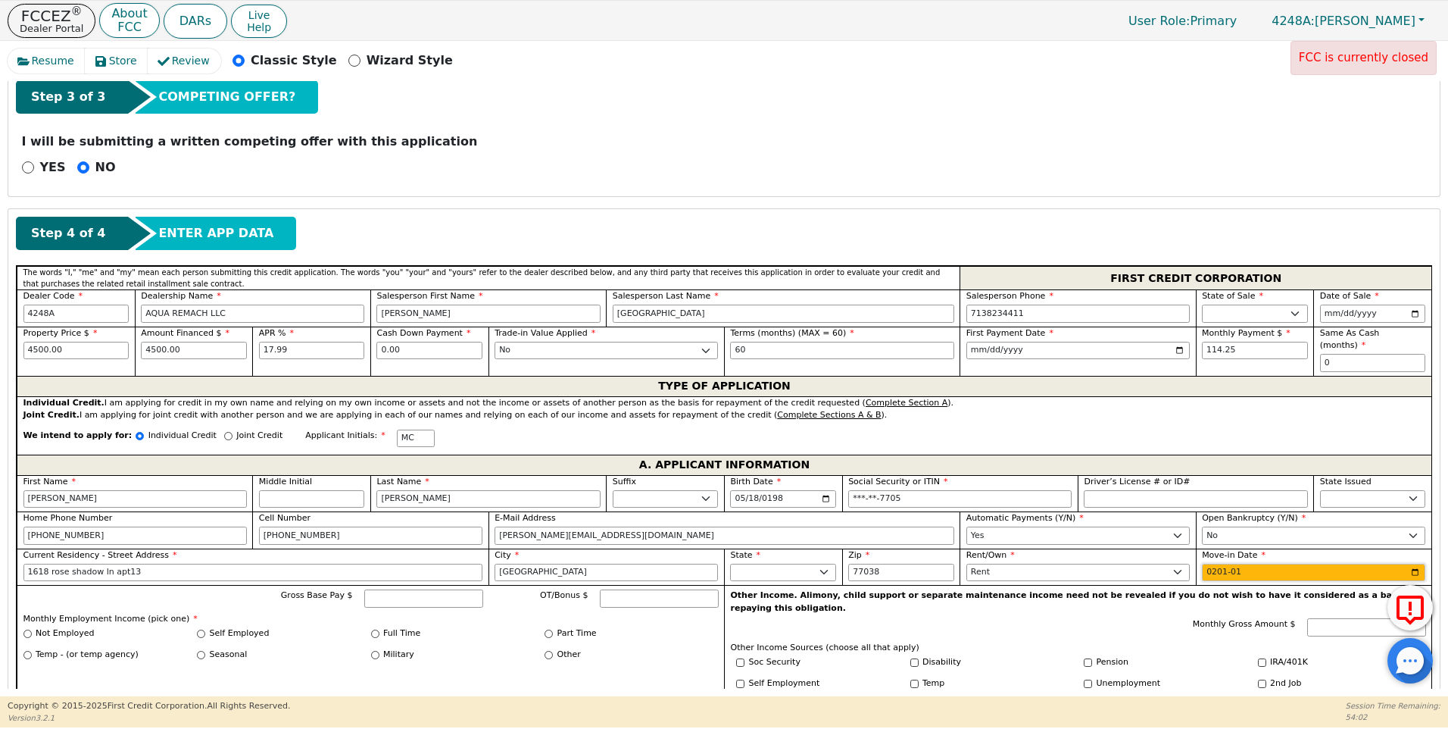
type input "2017-01"
drag, startPoint x: 378, startPoint y: 578, endPoint x: 394, endPoint y: 585, distance: 17.3
click at [385, 589] on div at bounding box center [423, 598] width 119 height 18
click at [395, 589] on input "Gross Base Pay $" at bounding box center [423, 598] width 119 height 18
type input "5000.00"
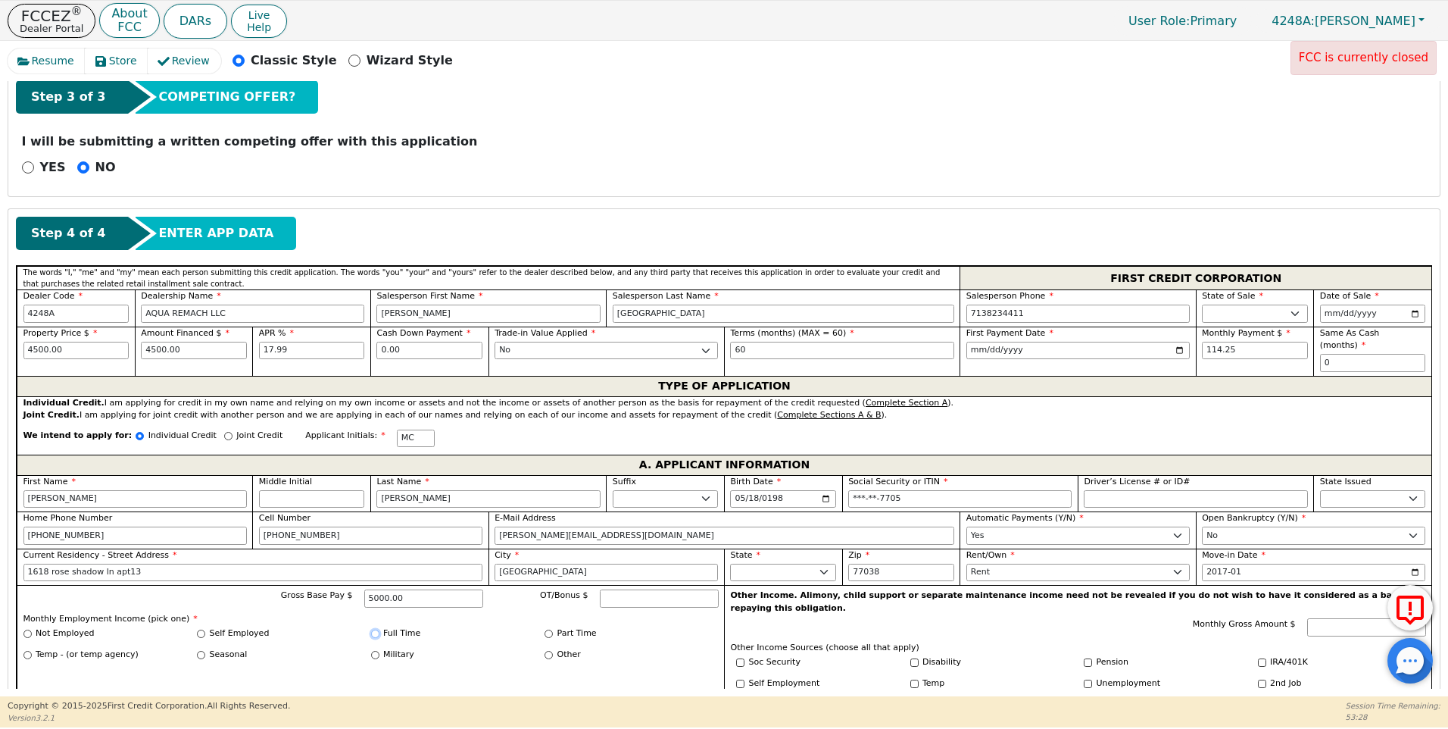
click at [376, 629] on input "Full Time" at bounding box center [375, 633] width 8 height 8
radio input "true"
click at [1242, 563] on input "2017-01" at bounding box center [1313, 572] width 223 height 18
type input "2021-01"
click at [447, 631] on div "Full Time" at bounding box center [458, 635] width 174 height 17
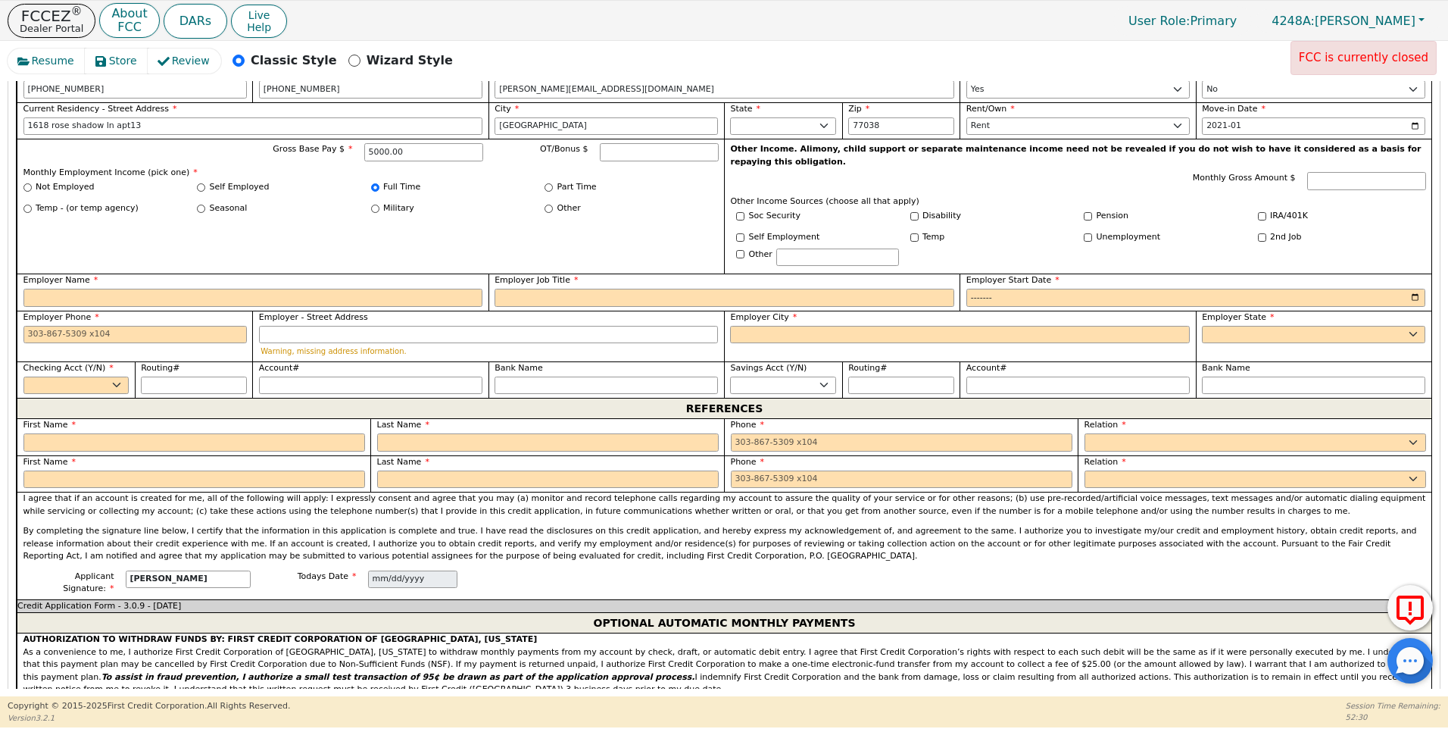
scroll to position [966, 0]
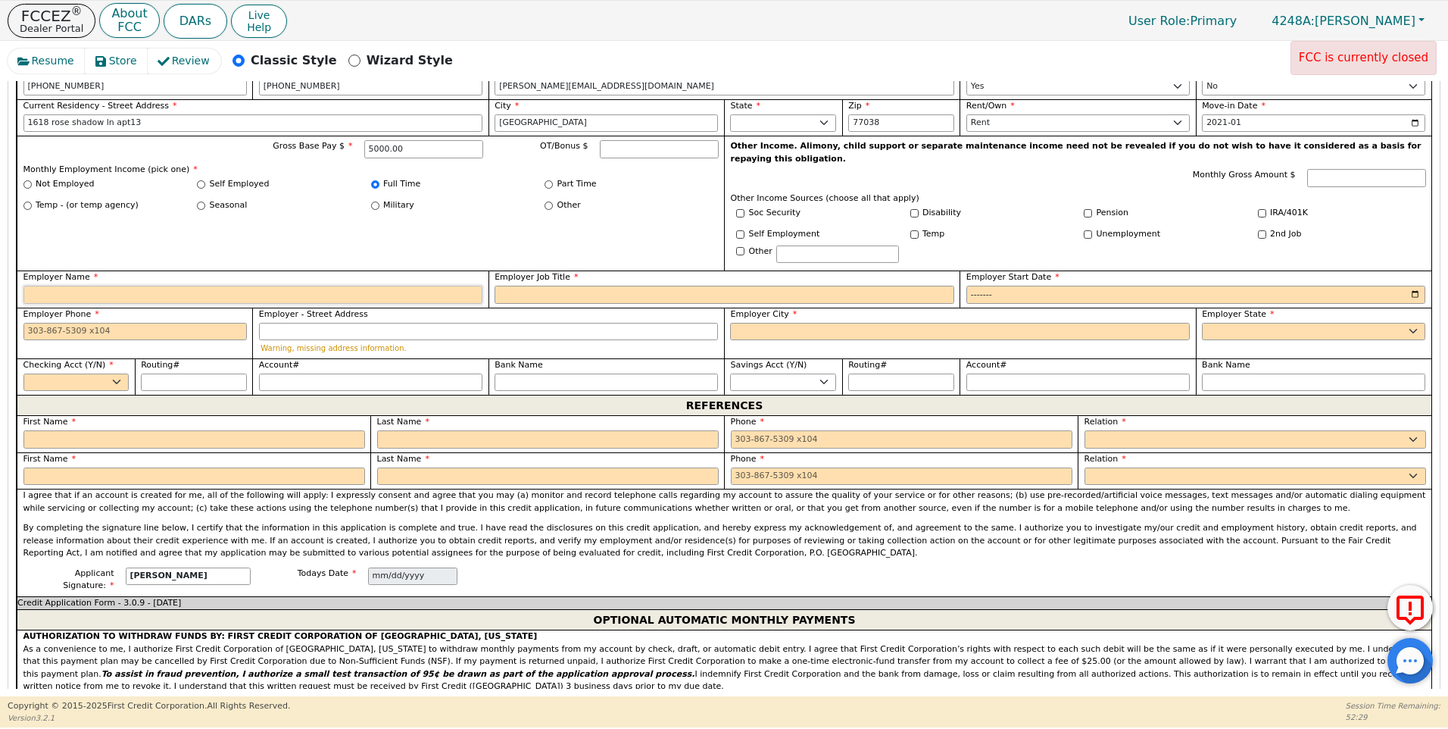
click at [42, 286] on input "Employer Name" at bounding box center [253, 295] width 460 height 18
type input "c"
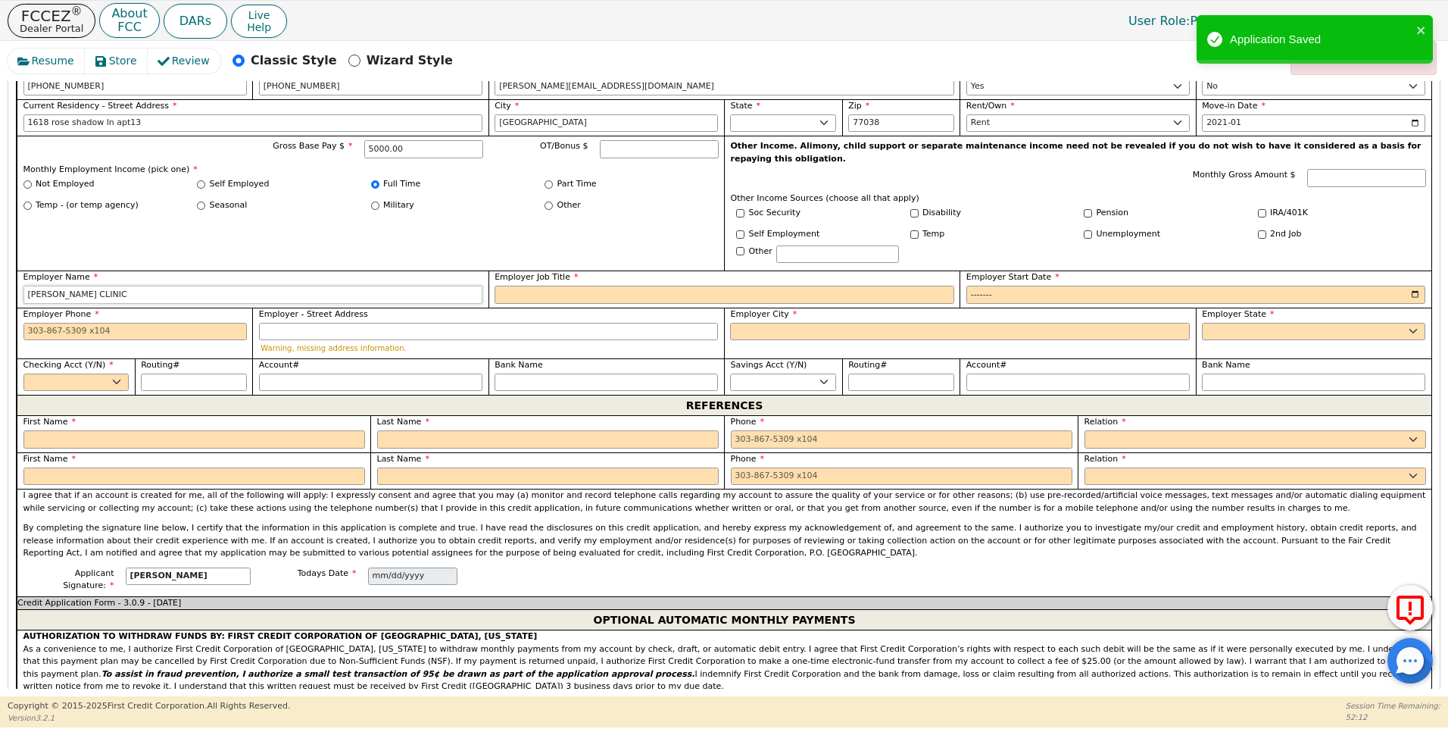
type input "CORTEZ CLINIC"
click at [516, 286] on input "Employer Job Title" at bounding box center [725, 295] width 460 height 18
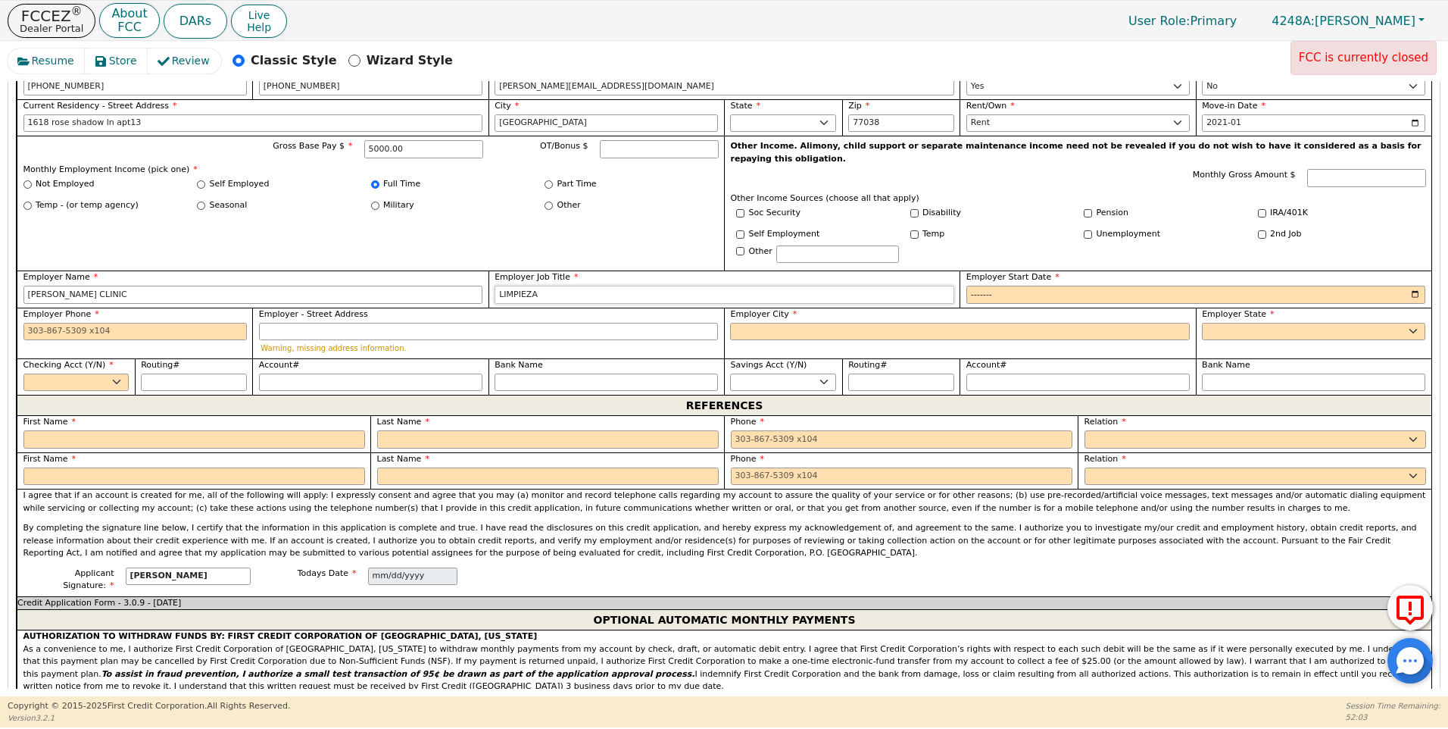
type input "LIMPIEZA"
click at [966, 286] on input "Employer Start Date" at bounding box center [1196, 295] width 460 height 18
click at [998, 286] on input "Employer Start Date" at bounding box center [1196, 295] width 460 height 18
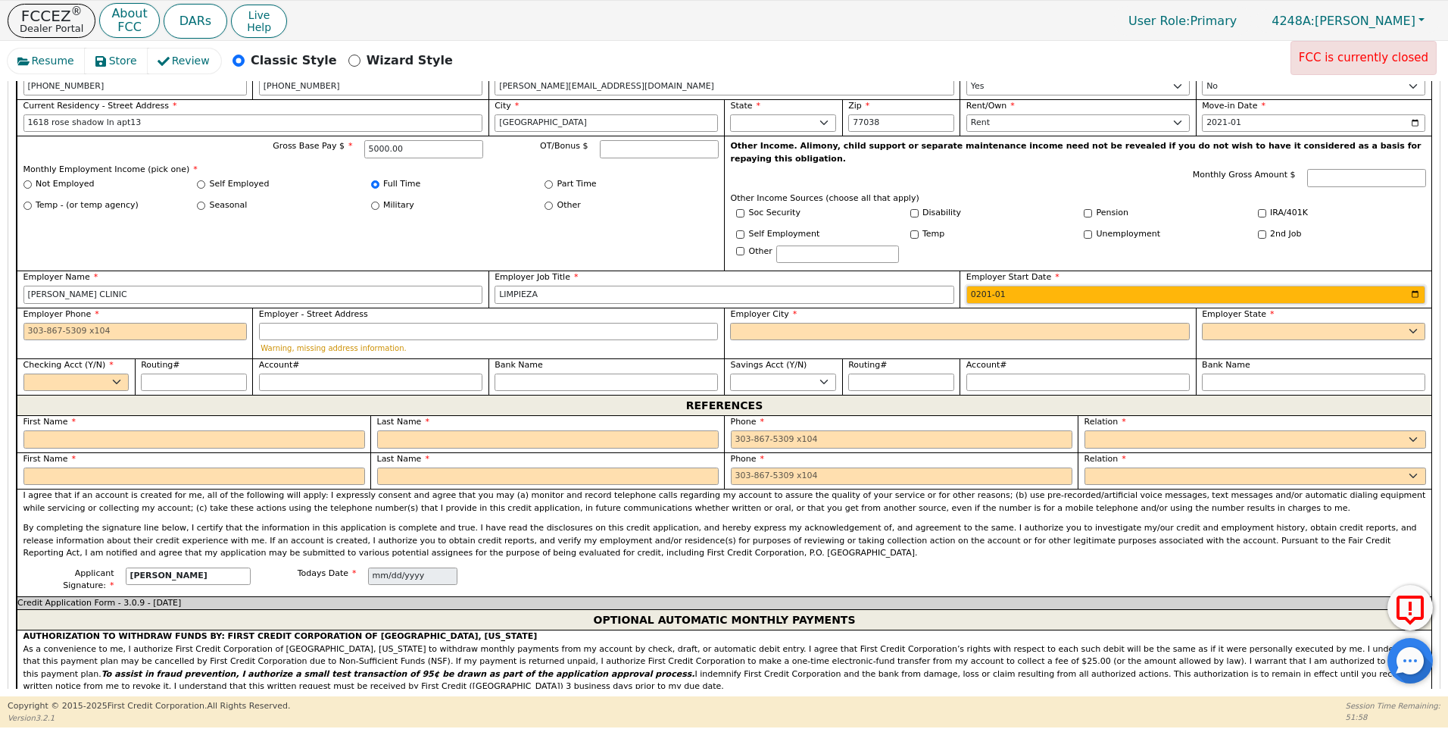
type input "2018-01"
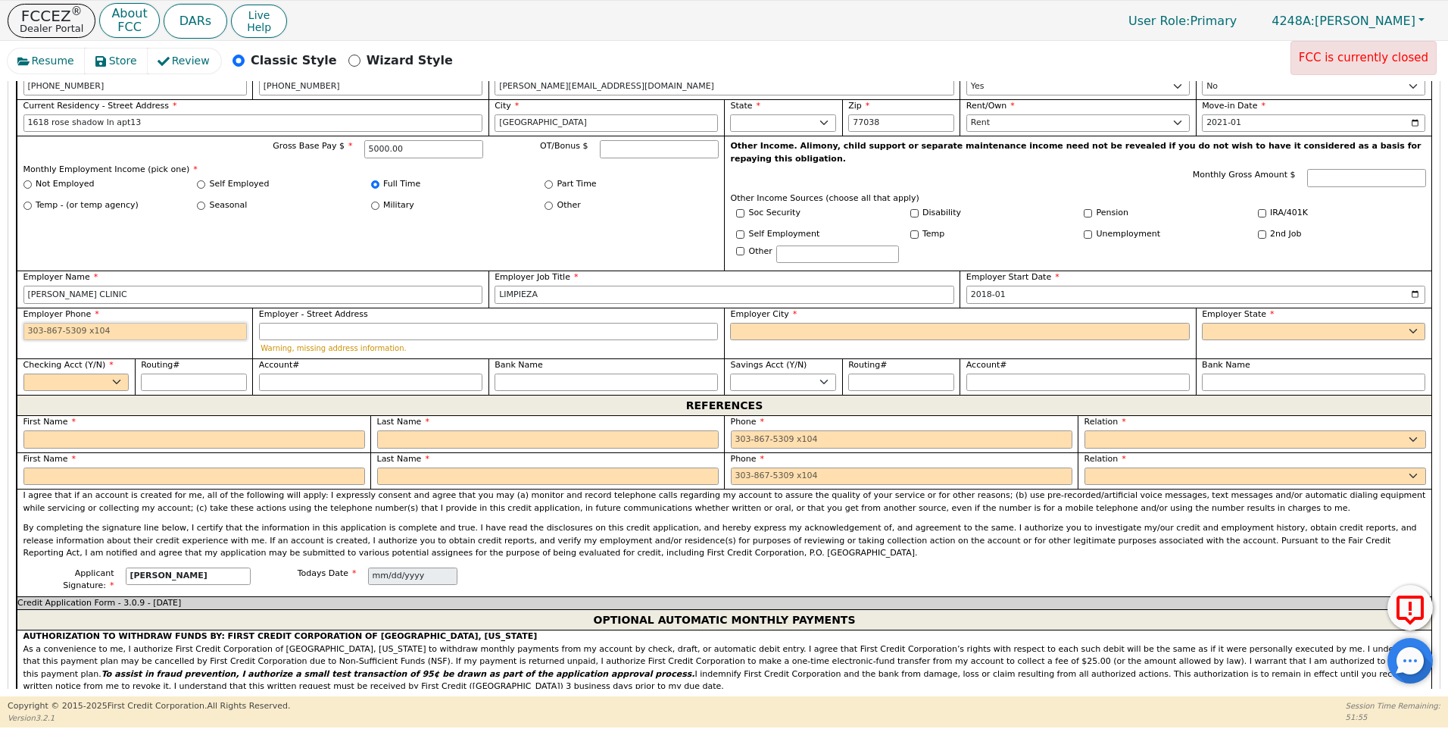
click at [28, 323] on input "Employer Phone" at bounding box center [134, 332] width 223 height 18
type input "832-365-9410"
click at [755, 323] on input "Employer City" at bounding box center [960, 332] width 460 height 18
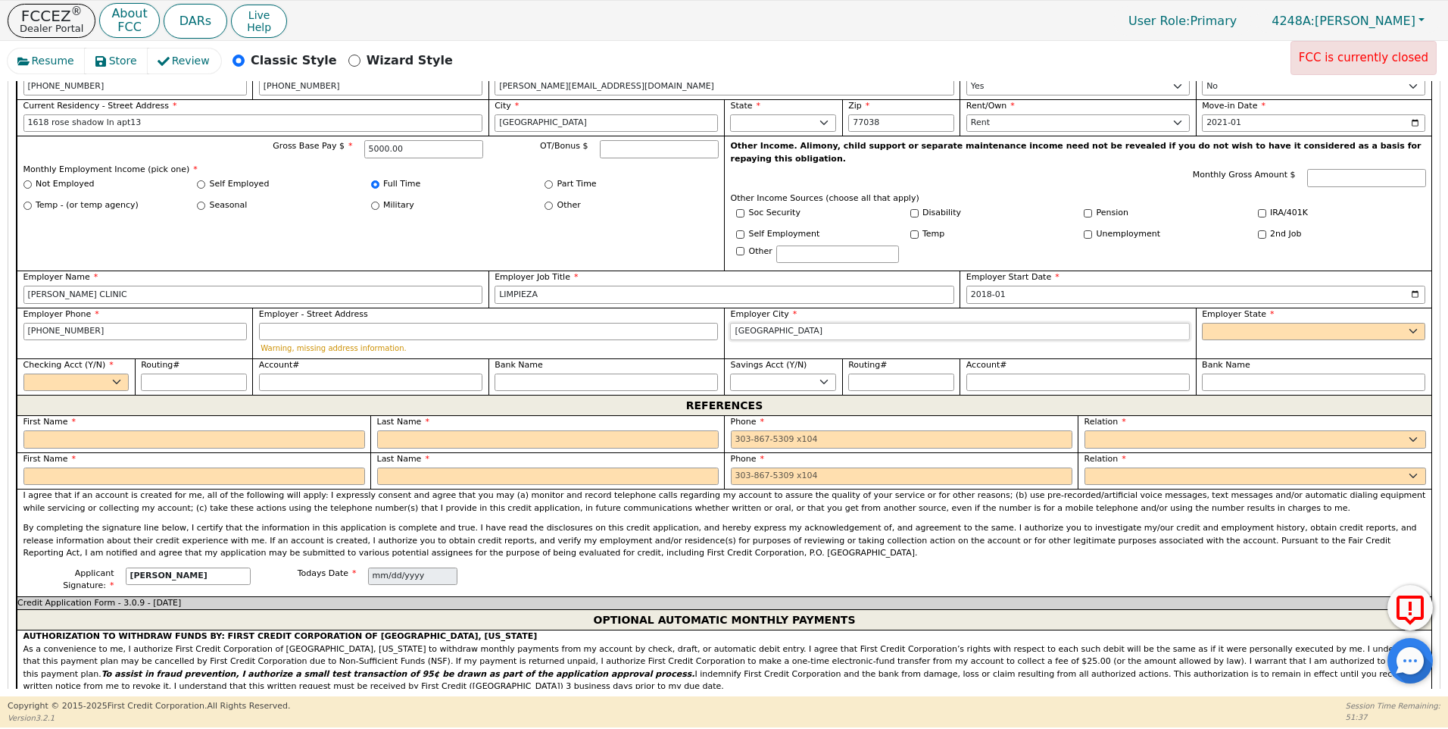
type input "HOUSTON"
click at [1247, 323] on select "AK AL AR AZ CA CO CT DC DE FL GA HI IA ID IL IN KS KY LA MA MD ME MI MN MO MS M…" at bounding box center [1313, 332] width 223 height 18
select select "TX"
click at [1202, 323] on select "AK AL AR AZ CA CO CT DC DE FL GA HI IA ID IL IN KS KY LA MA MD ME MI MN MO MS M…" at bounding box center [1313, 332] width 223 height 18
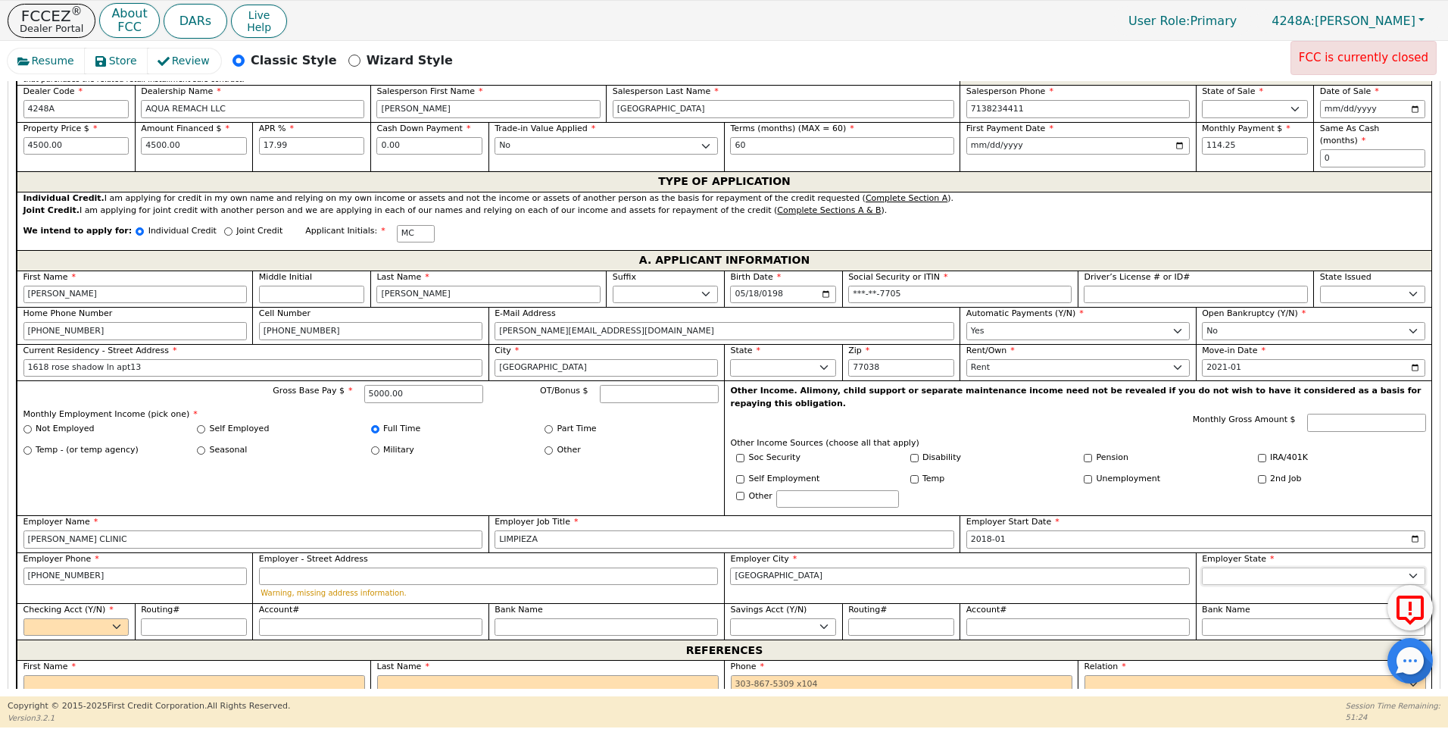
scroll to position [722, 0]
click at [119, 617] on select "Yes No" at bounding box center [76, 626] width 106 height 18
select select "y"
click at [23, 617] on select "Yes No" at bounding box center [76, 626] width 106 height 18
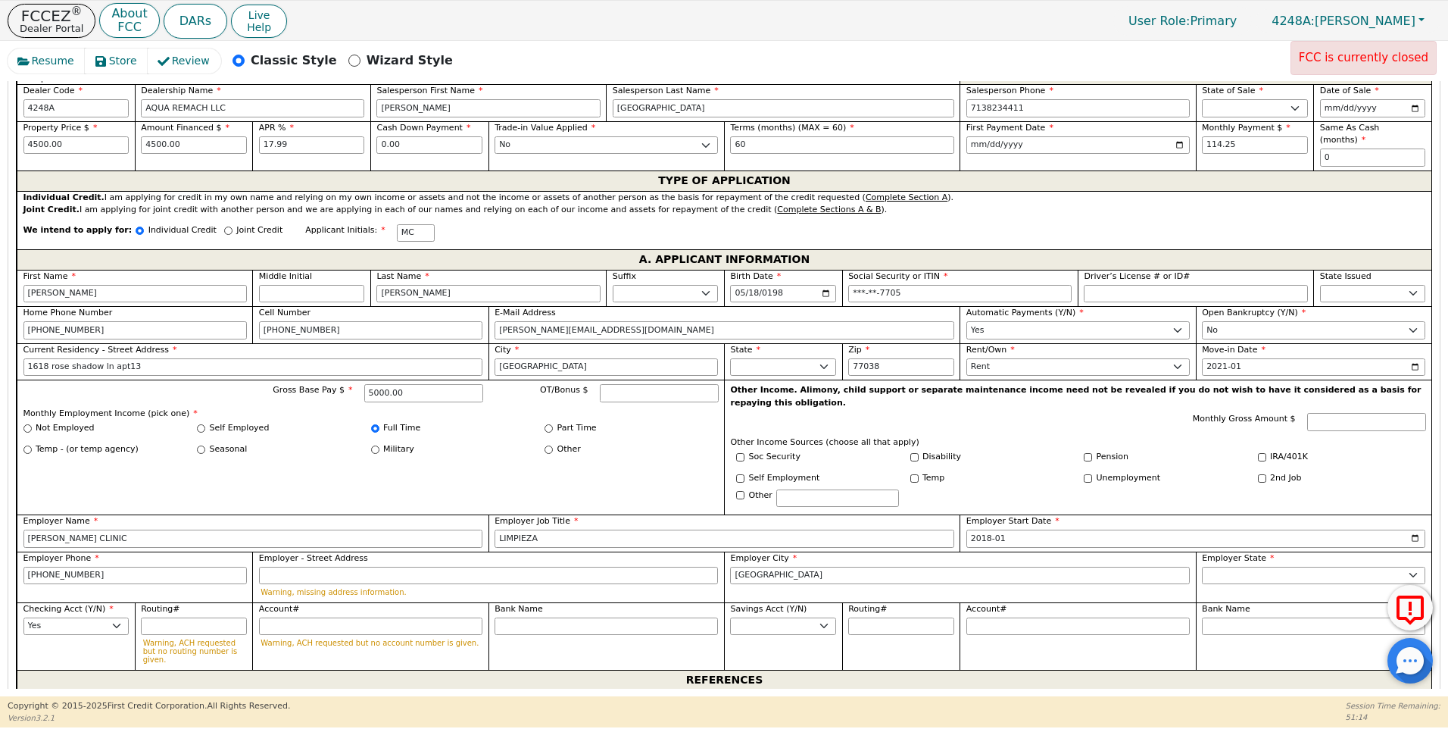
click at [55, 691] on label "First Name" at bounding box center [194, 697] width 342 height 13
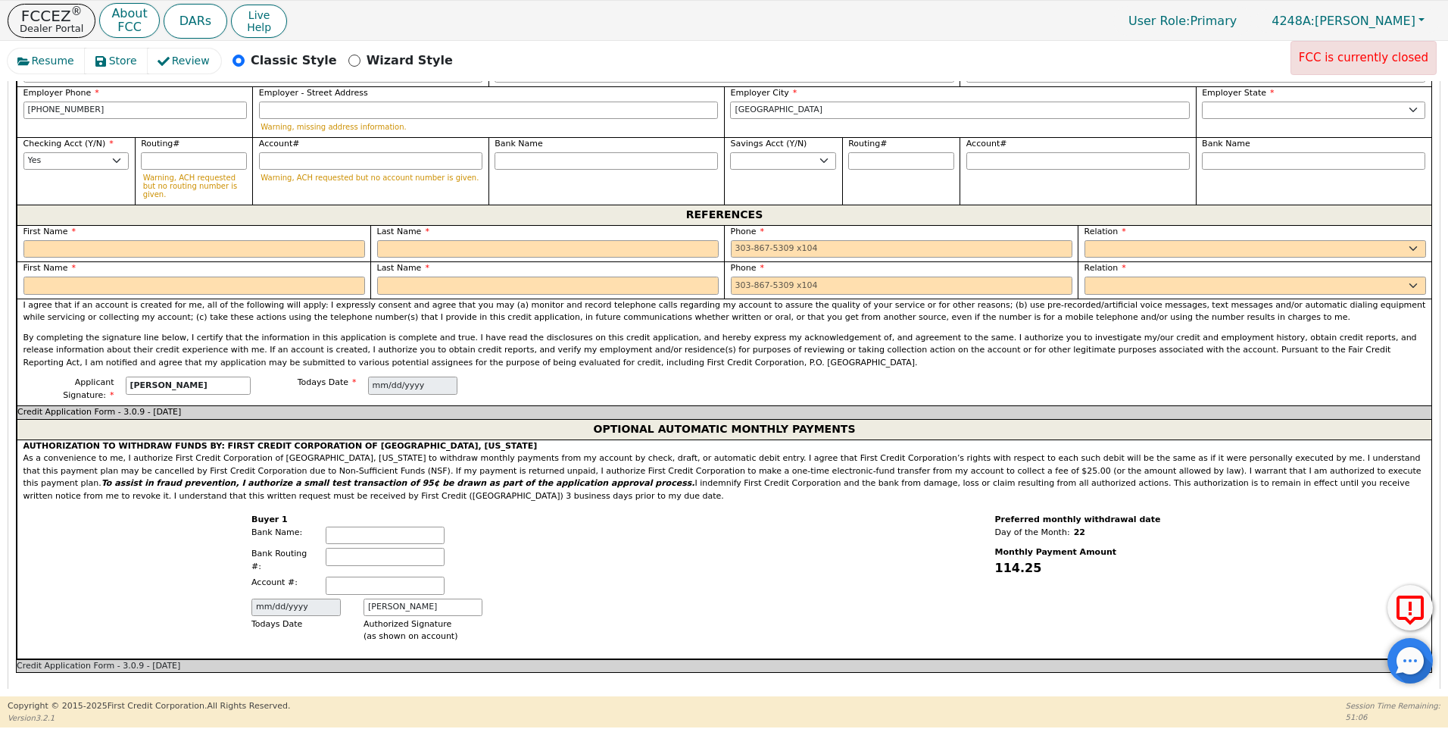
scroll to position [1210, 0]
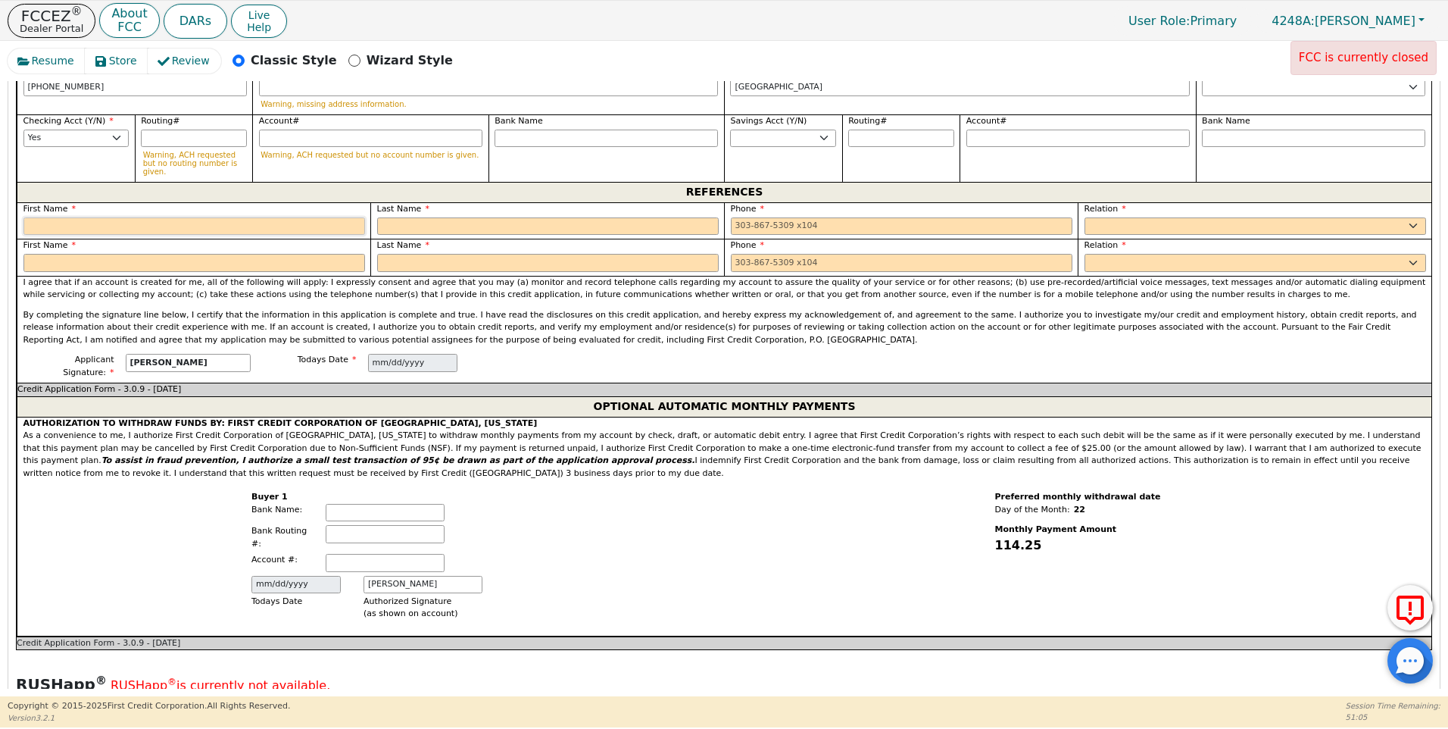
click at [50, 217] on input "text" at bounding box center [194, 226] width 342 height 18
type input "JULIO"
click at [398, 217] on input "text" at bounding box center [548, 226] width 342 height 18
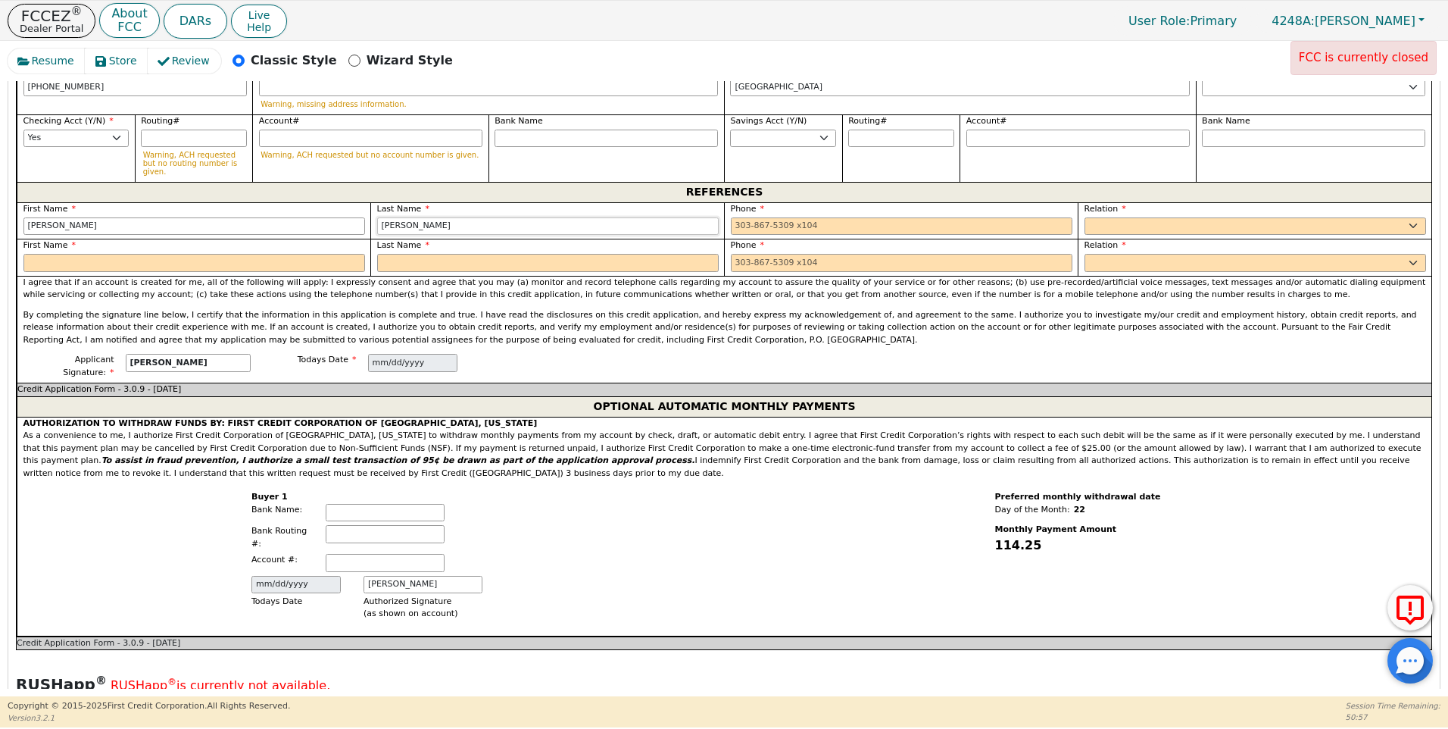
type input "ULLOA"
click at [744, 217] on input "tel" at bounding box center [902, 226] width 342 height 18
type input "281-546-7896"
click at [1086, 217] on select "FATHER MOTHER SISTER BROTHER DAUGHTER SON CO-WORKER NEIGHBOR FRIEND COUSIN G-MO…" at bounding box center [1255, 226] width 342 height 18
select select "FRIEND"
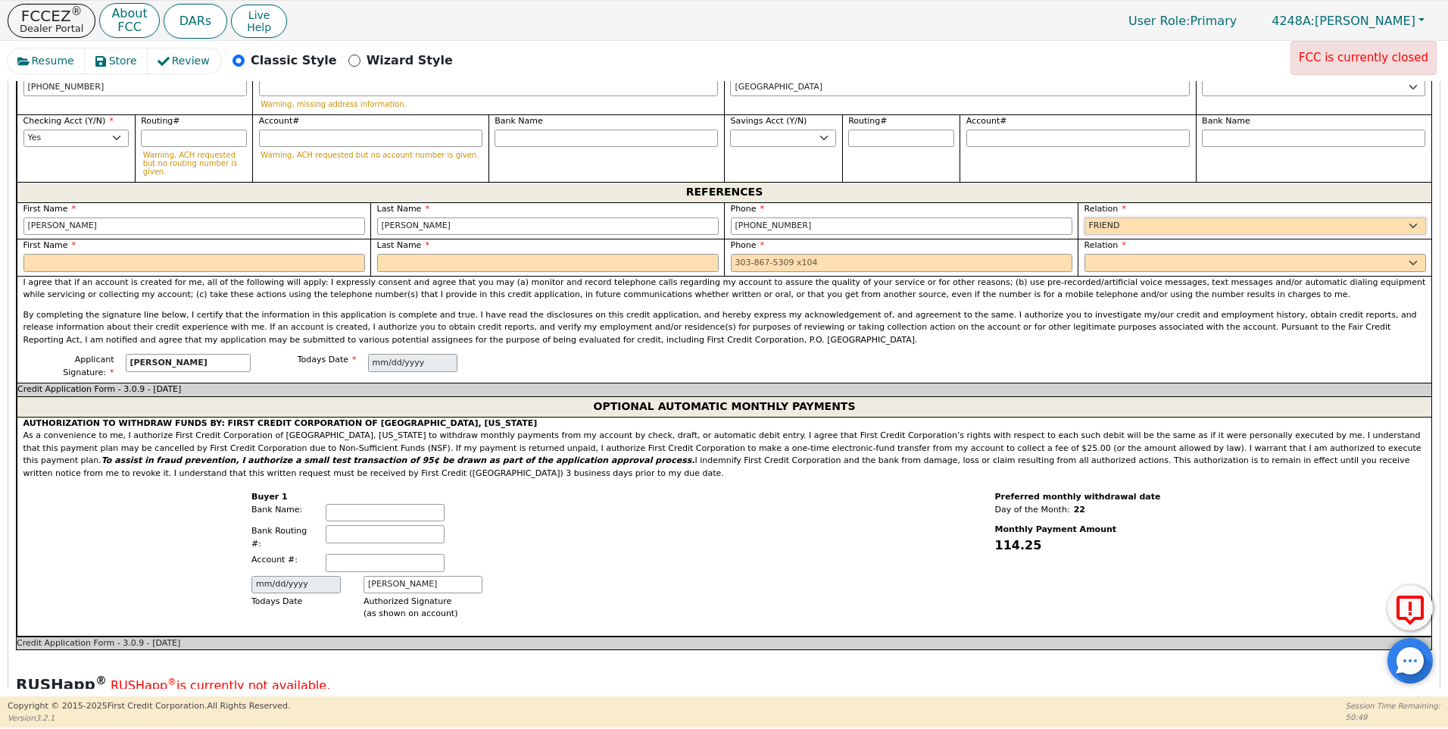
click at [1084, 217] on select "FATHER MOTHER SISTER BROTHER DAUGHTER SON CO-WORKER NEIGHBOR FRIEND COUSIN G-MO…" at bounding box center [1255, 226] width 342 height 18
click at [57, 254] on input "text" at bounding box center [194, 263] width 342 height 18
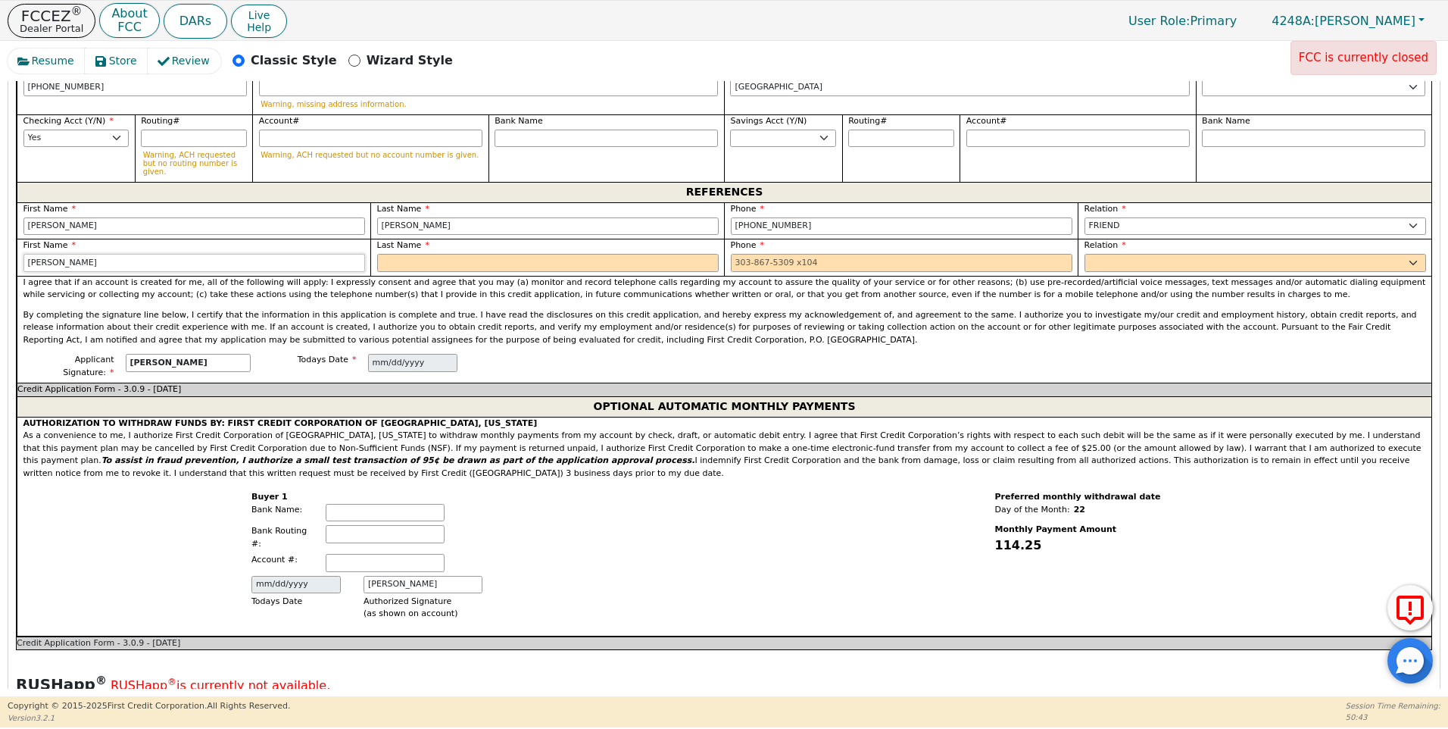
type input "ALVA"
click at [398, 254] on input "text" at bounding box center [548, 263] width 342 height 18
type input "TRUJILLO"
click at [732, 254] on input "tel" at bounding box center [902, 263] width 342 height 18
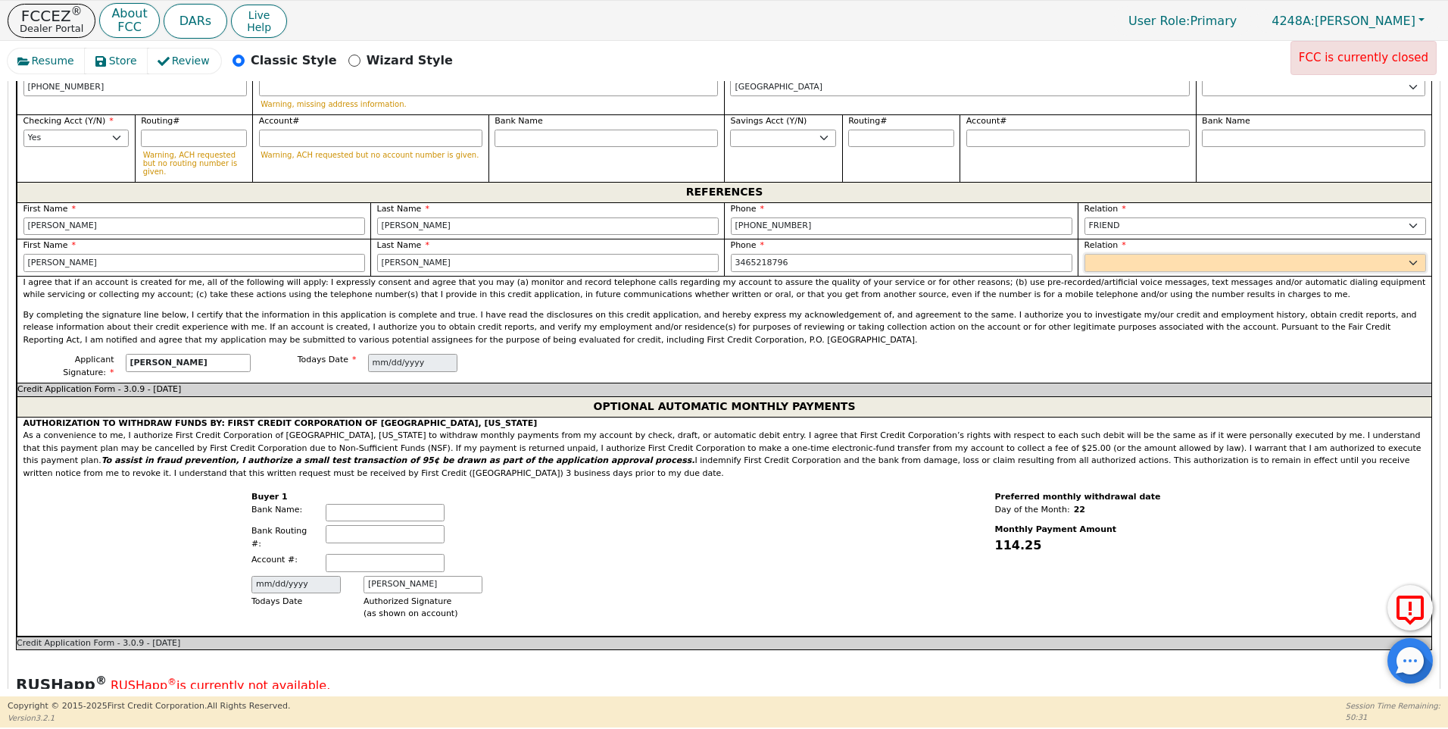
type input "346-521-8796"
click at [1090, 254] on select "FATHER MOTHER SISTER BROTHER DAUGHTER SON CO-WORKER NEIGHBOR FRIEND COUSIN G-MO…" at bounding box center [1255, 263] width 342 height 18
select select "FRIEND"
click at [1084, 254] on select "FATHER MOTHER SISTER BROTHER DAUGHTER SON CO-WORKER NEIGHBOR FRIEND COUSIN G-MO…" at bounding box center [1255, 263] width 342 height 18
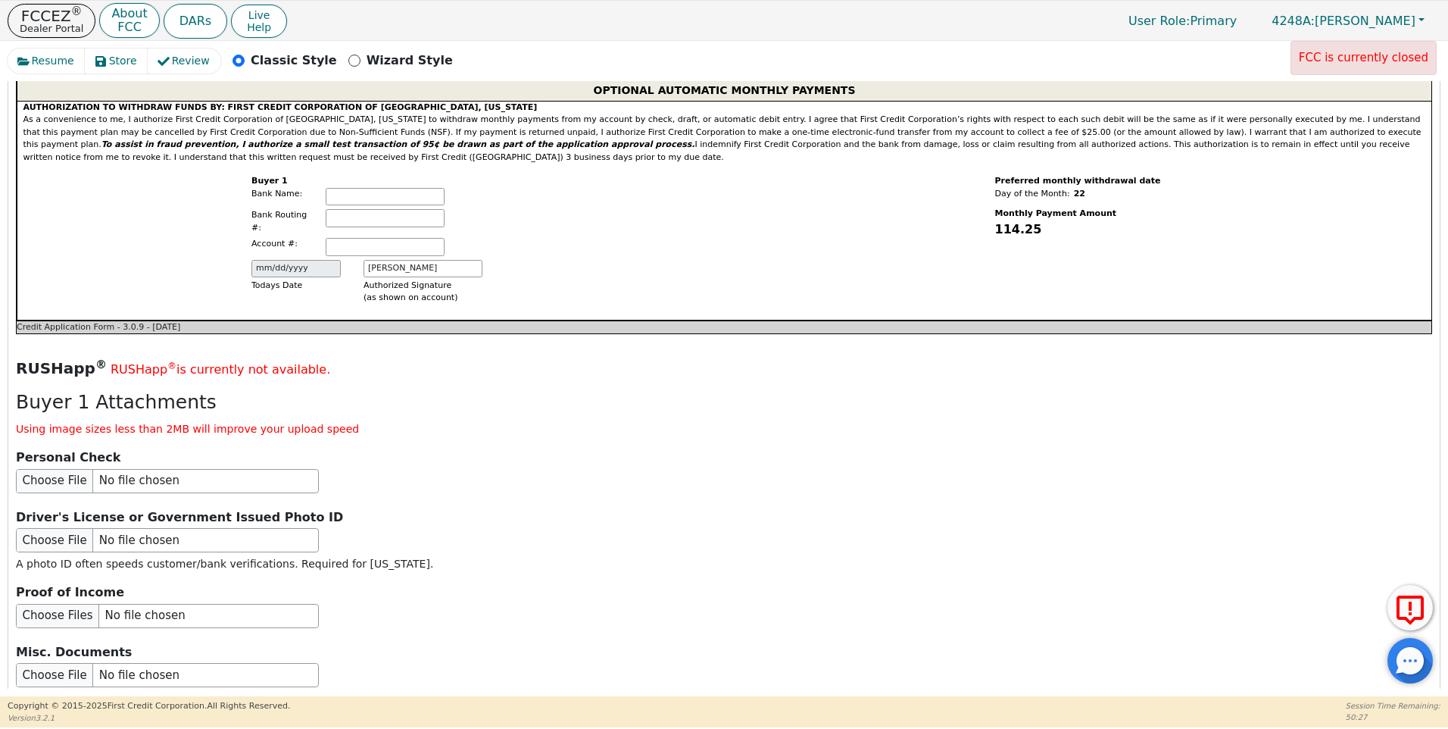
scroll to position [1714, 0]
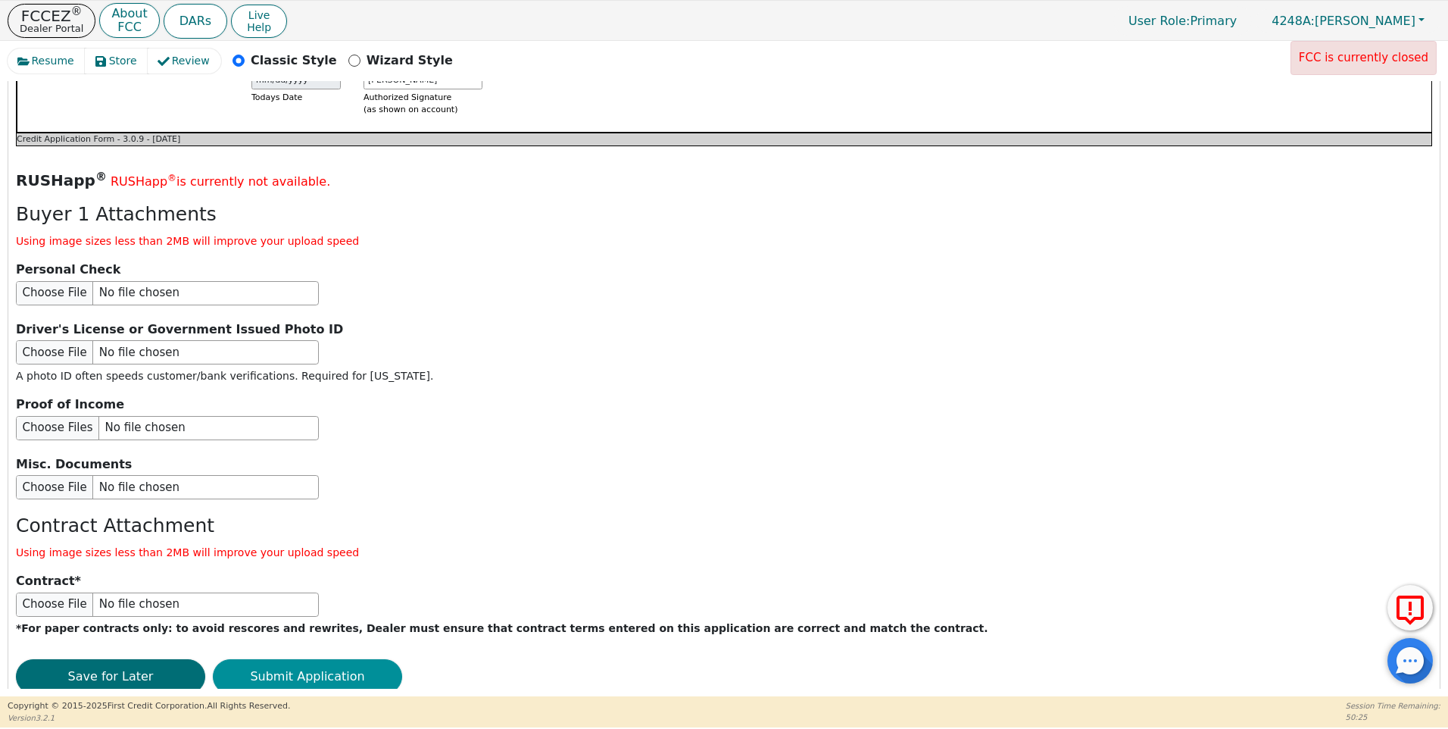
click at [333, 659] on button "Submit Application" at bounding box center [307, 676] width 189 height 35
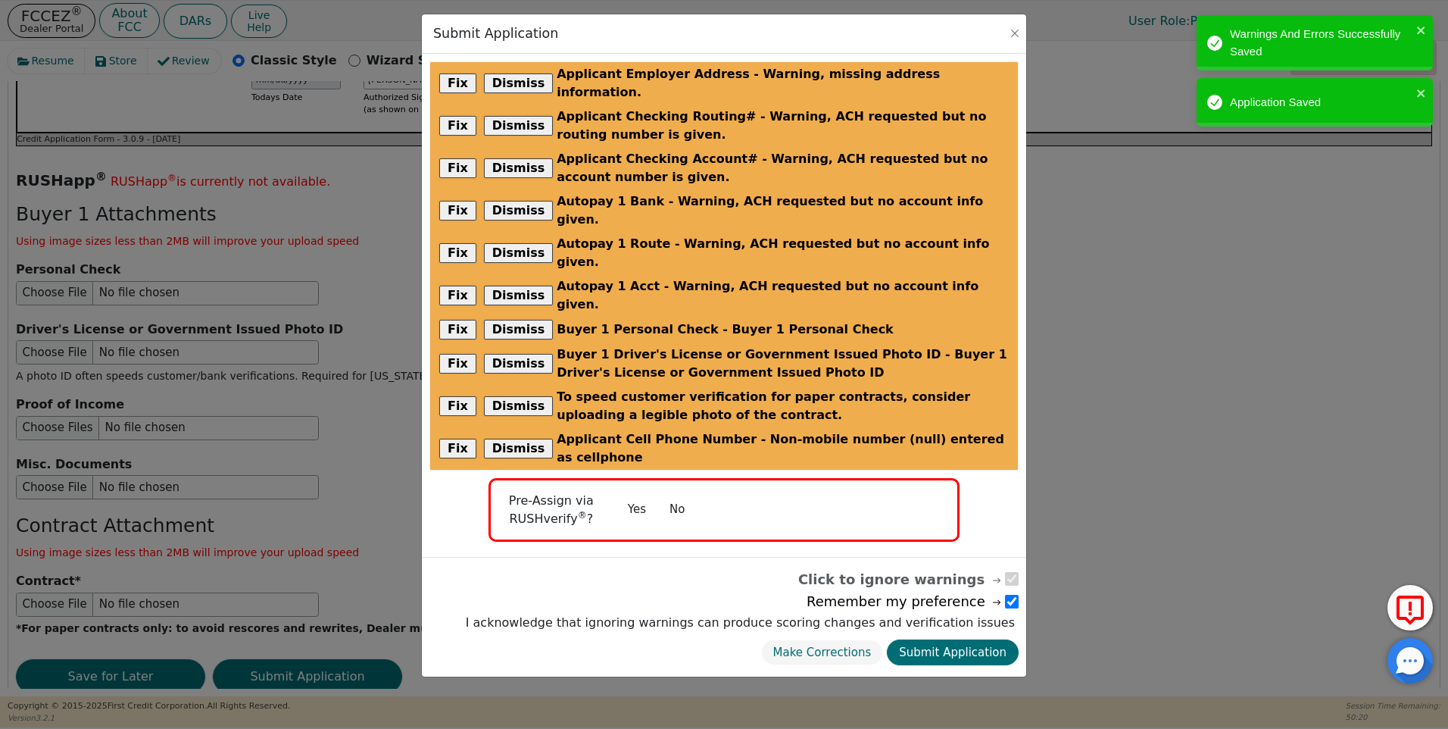
click at [682, 496] on button "No" at bounding box center [676, 509] width 39 height 27
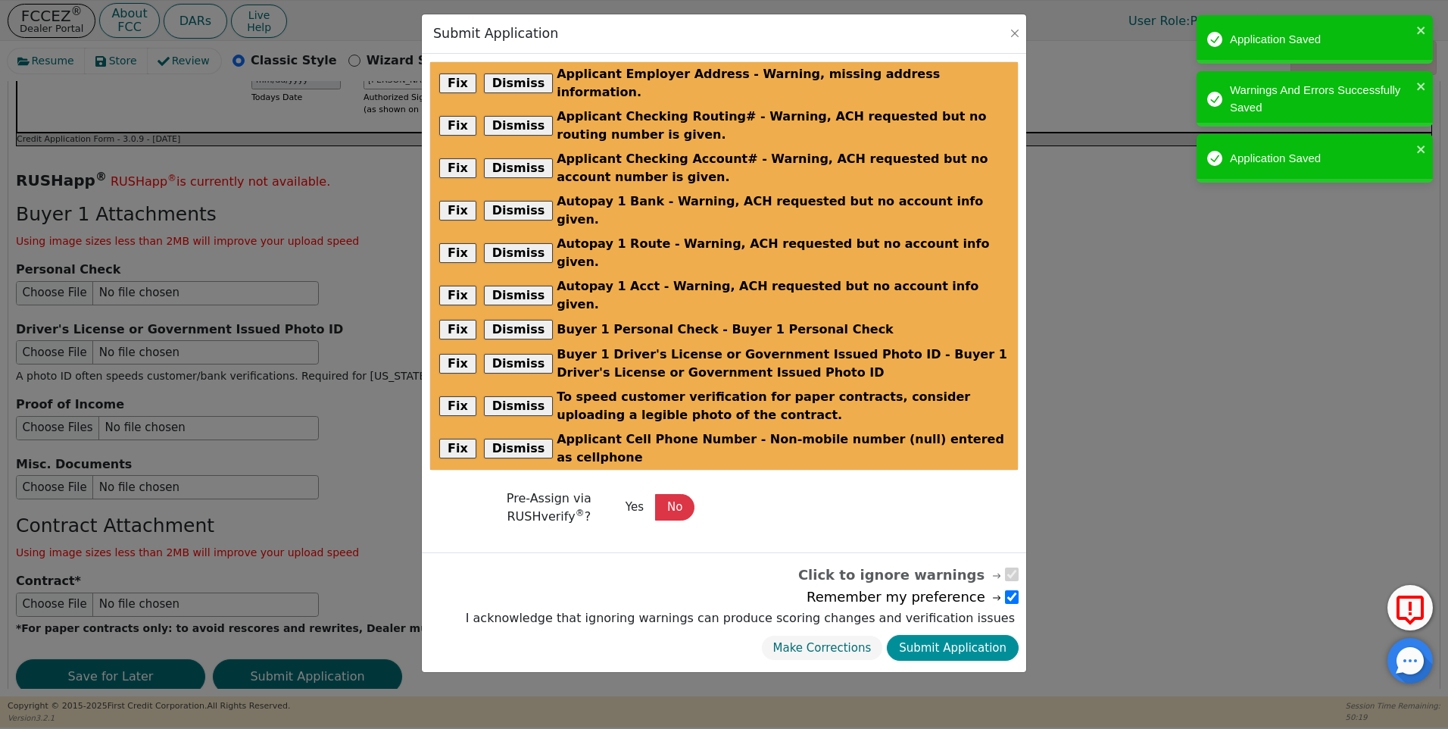
click at [959, 635] on button "Submit Application" at bounding box center [953, 648] width 132 height 27
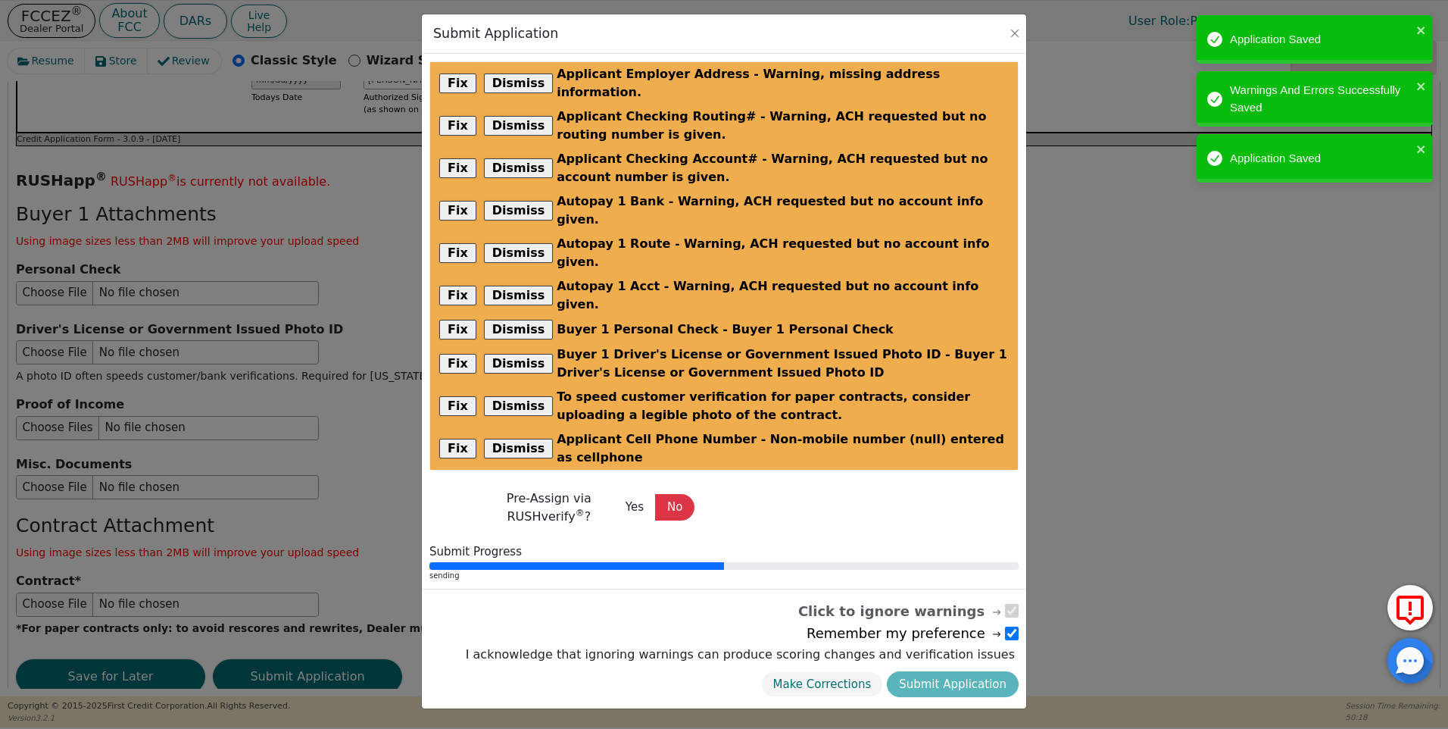
radio input "false"
checkbox input "false"
